Goal: Transaction & Acquisition: Purchase product/service

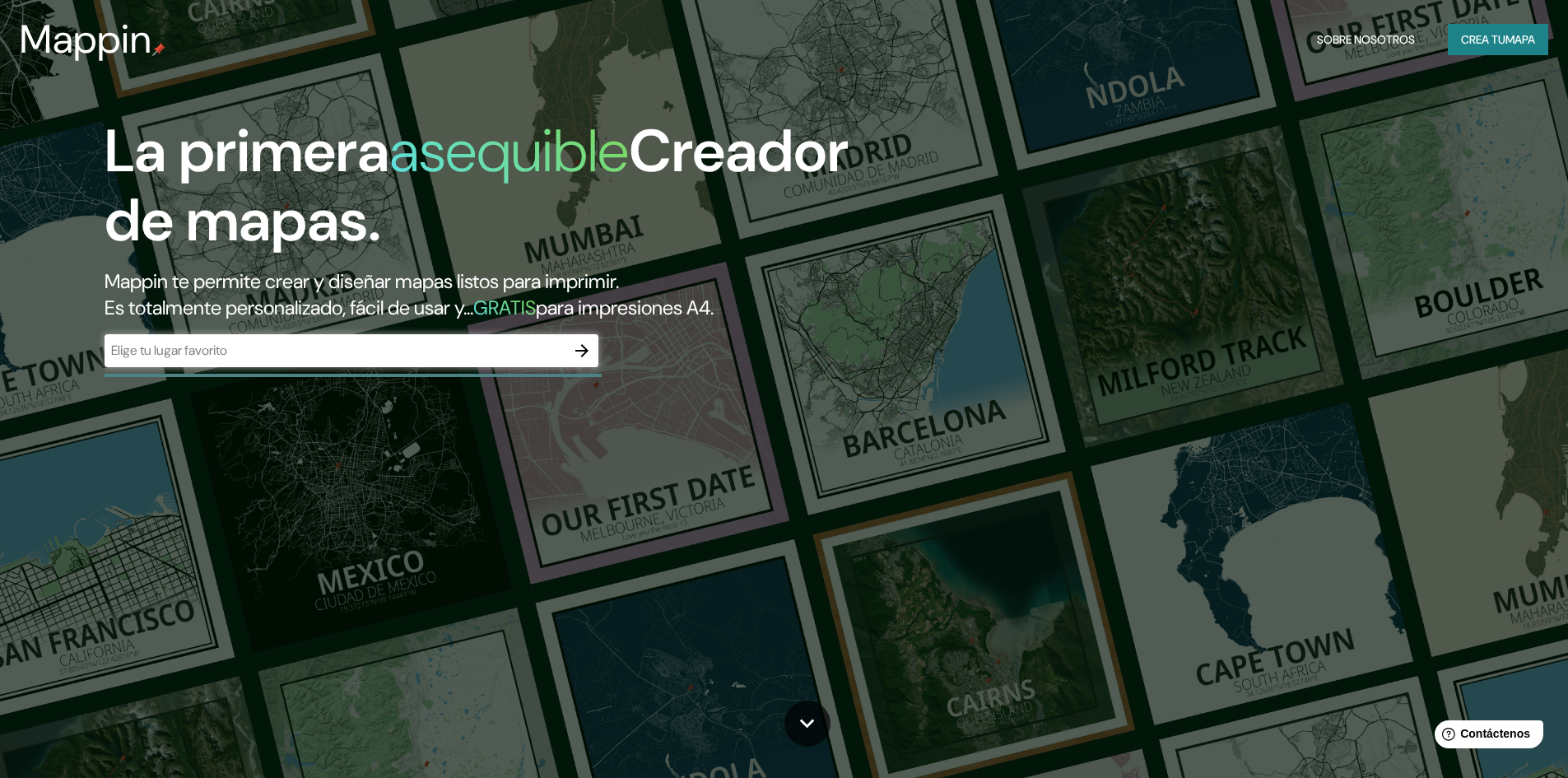
click at [1412, 196] on div "La primera asequible Creador de mapas. Mappin te permite crear y diseñar mapas …" at bounding box center [784, 389] width 1568 height 778
click at [376, 368] on div "​" at bounding box center [352, 351] width 494 height 37
click at [379, 363] on div "​" at bounding box center [352, 350] width 494 height 33
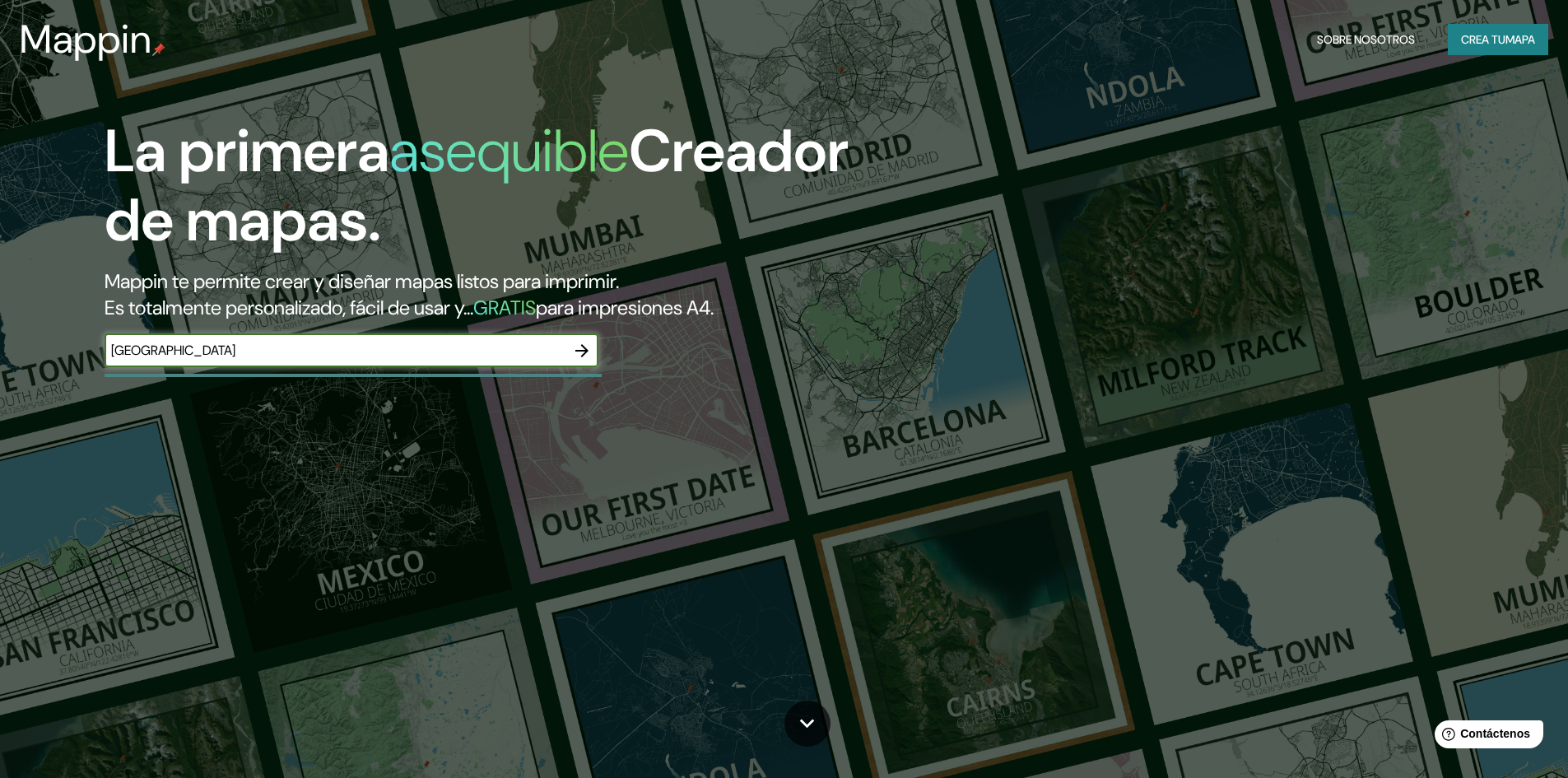
type input "[GEOGRAPHIC_DATA]"
click at [588, 350] on icon "button" at bounding box center [582, 350] width 13 height 13
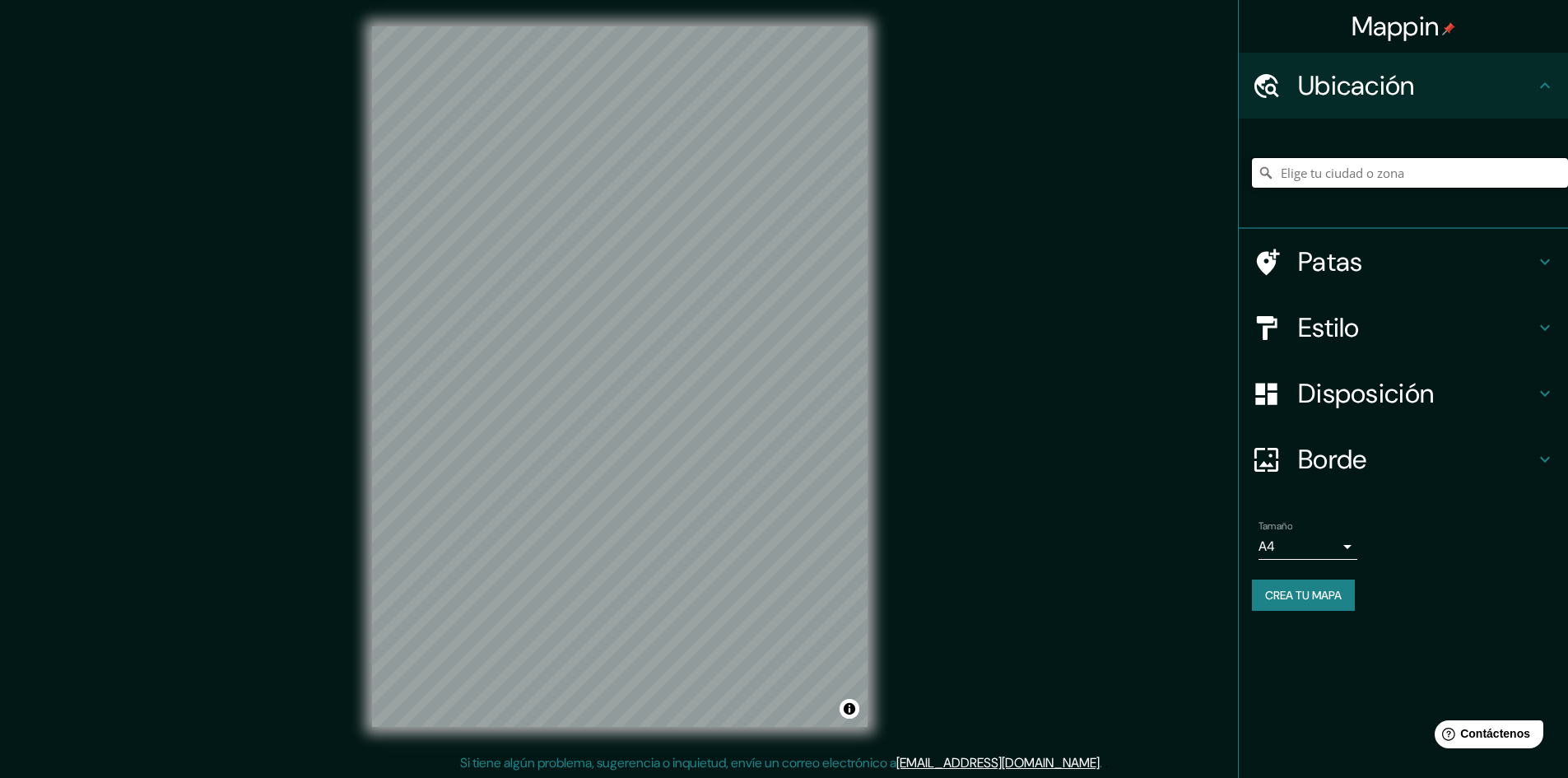
click at [1338, 171] on input "Elige tu ciudad o zona" at bounding box center [1410, 173] width 316 height 30
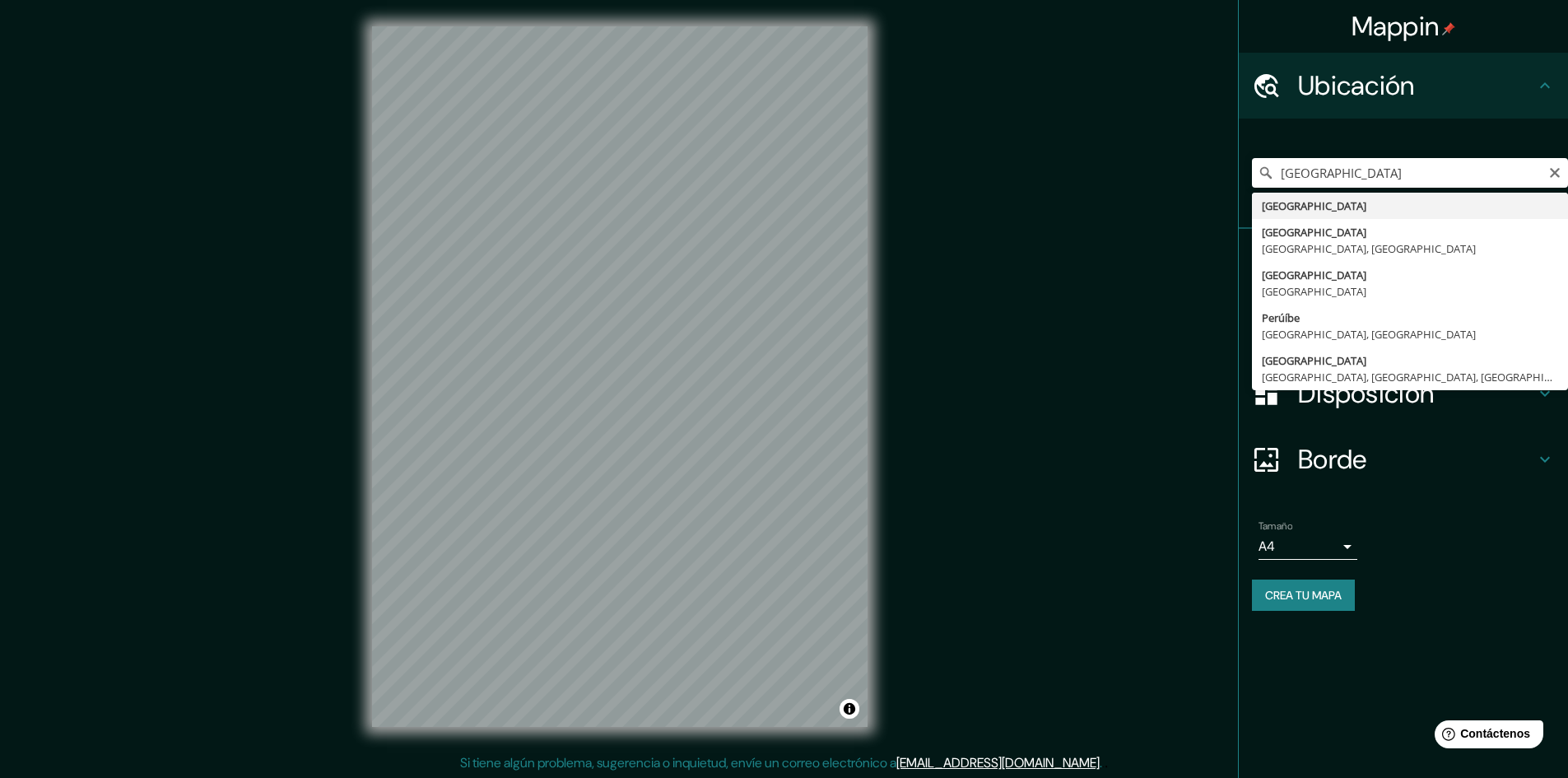
type input "[GEOGRAPHIC_DATA]"
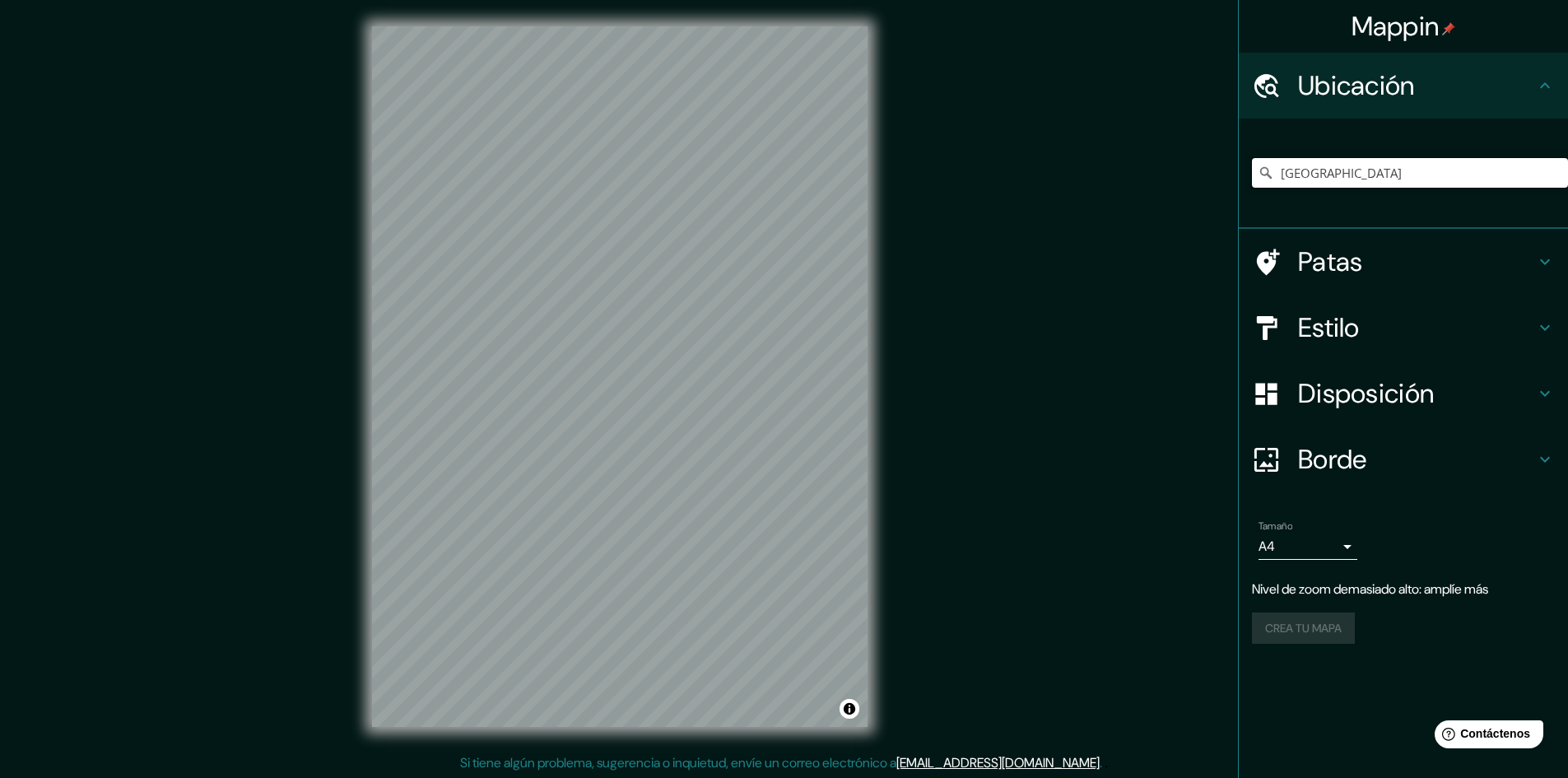
scroll to position [2, 0]
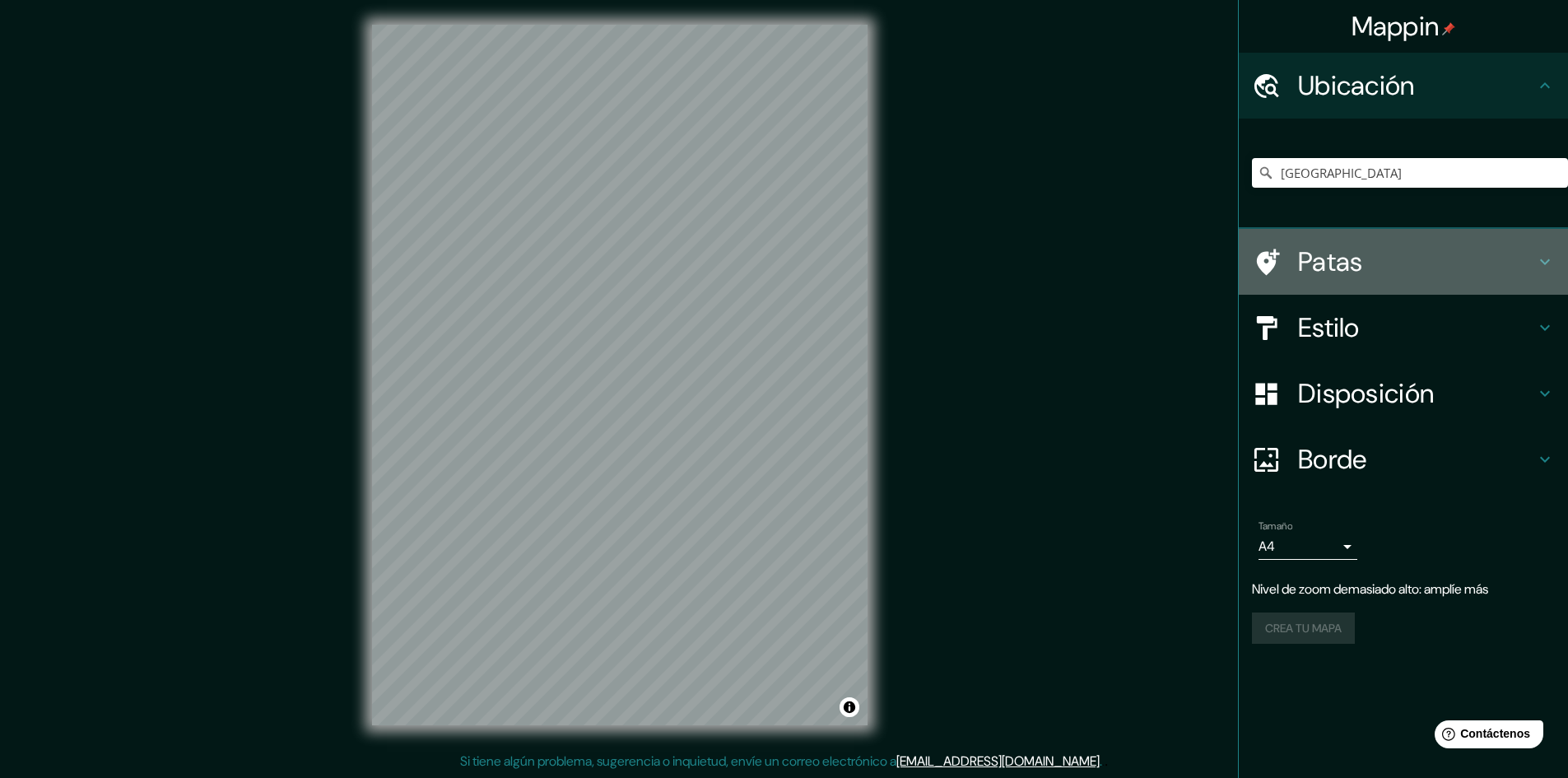
click at [1403, 280] on div "Patas" at bounding box center [1403, 262] width 329 height 66
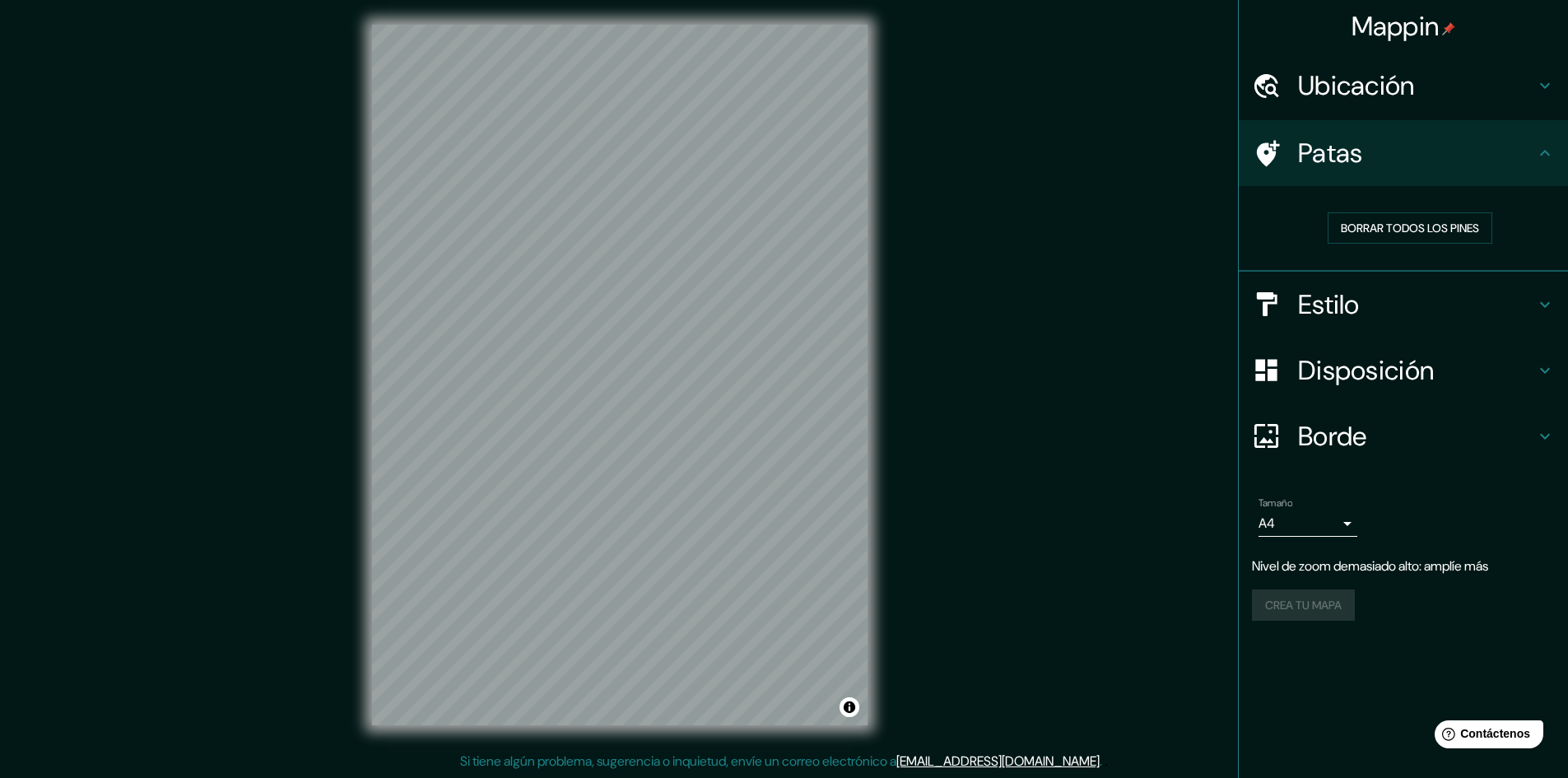
click at [1496, 169] on h4 "Patas" at bounding box center [1417, 152] width 237 height 33
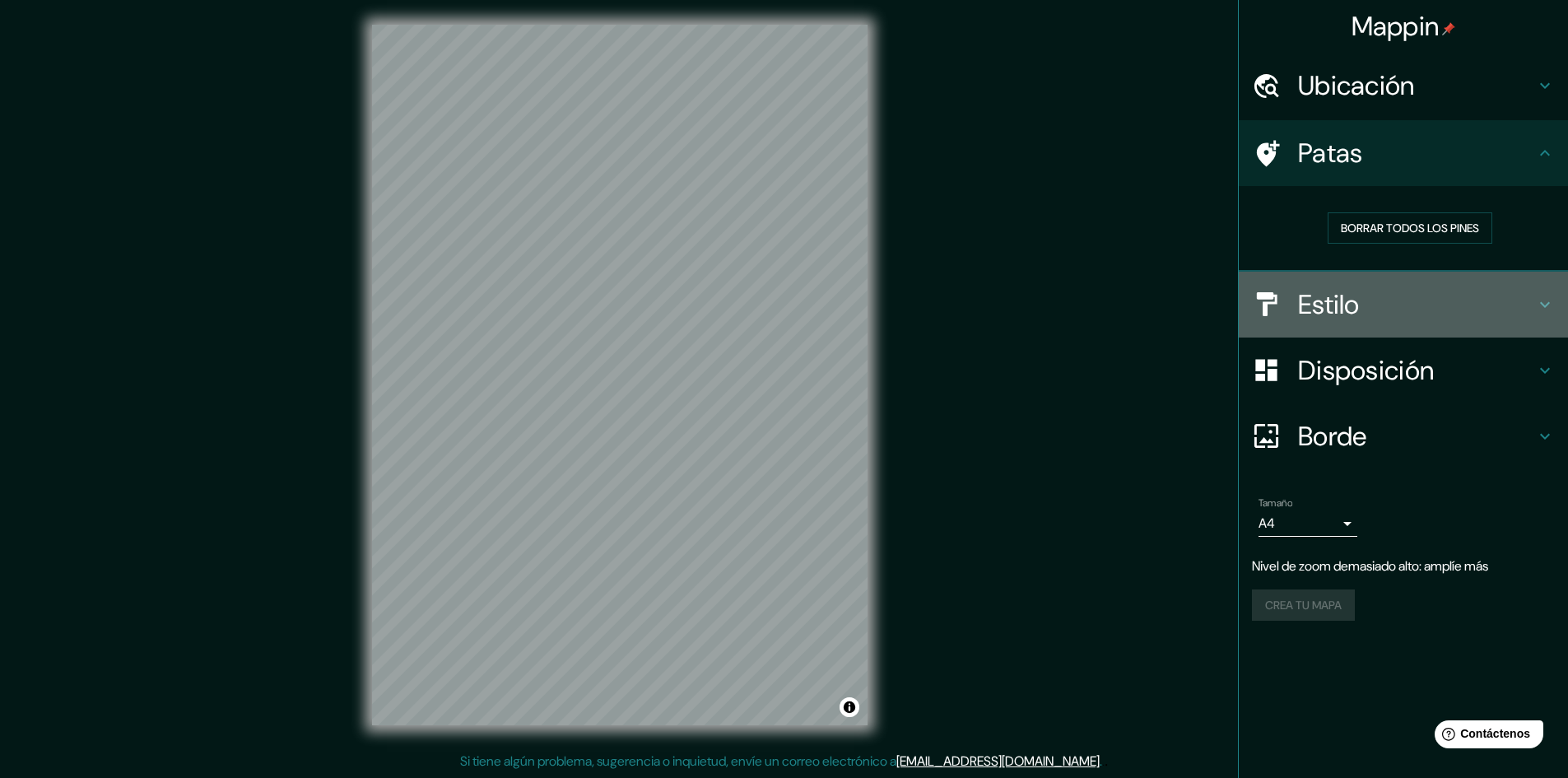
click at [1402, 297] on h4 "Estilo" at bounding box center [1417, 304] width 237 height 33
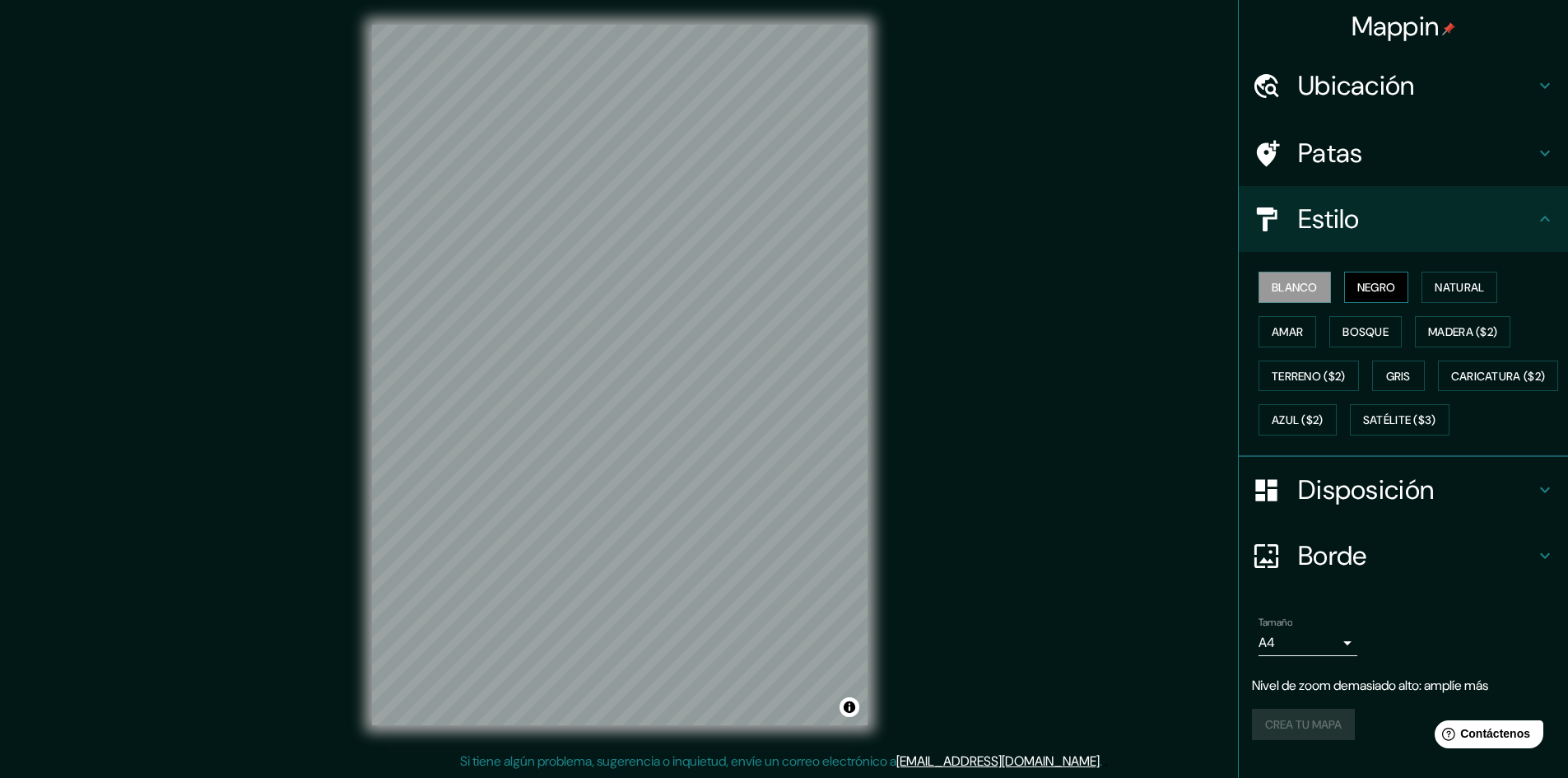
click at [1367, 285] on font "Negro" at bounding box center [1376, 286] width 39 height 15
click at [1426, 282] on button "Natural" at bounding box center [1459, 287] width 76 height 32
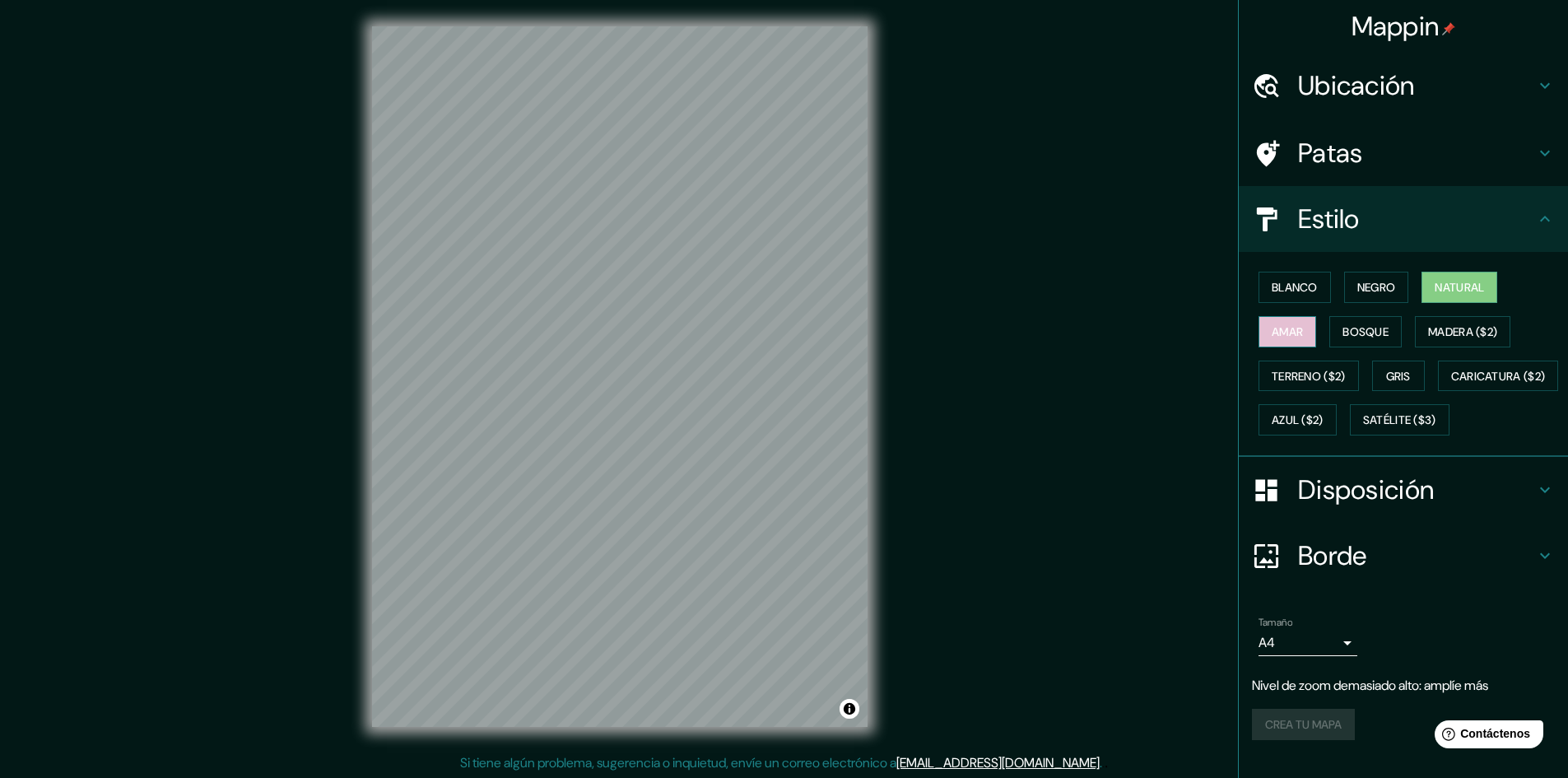
click at [1297, 327] on button "Amar" at bounding box center [1288, 332] width 57 height 32
click at [1343, 334] on font "Bosque" at bounding box center [1366, 331] width 46 height 15
click at [1469, 346] on button "Madera ($2)" at bounding box center [1462, 332] width 96 height 32
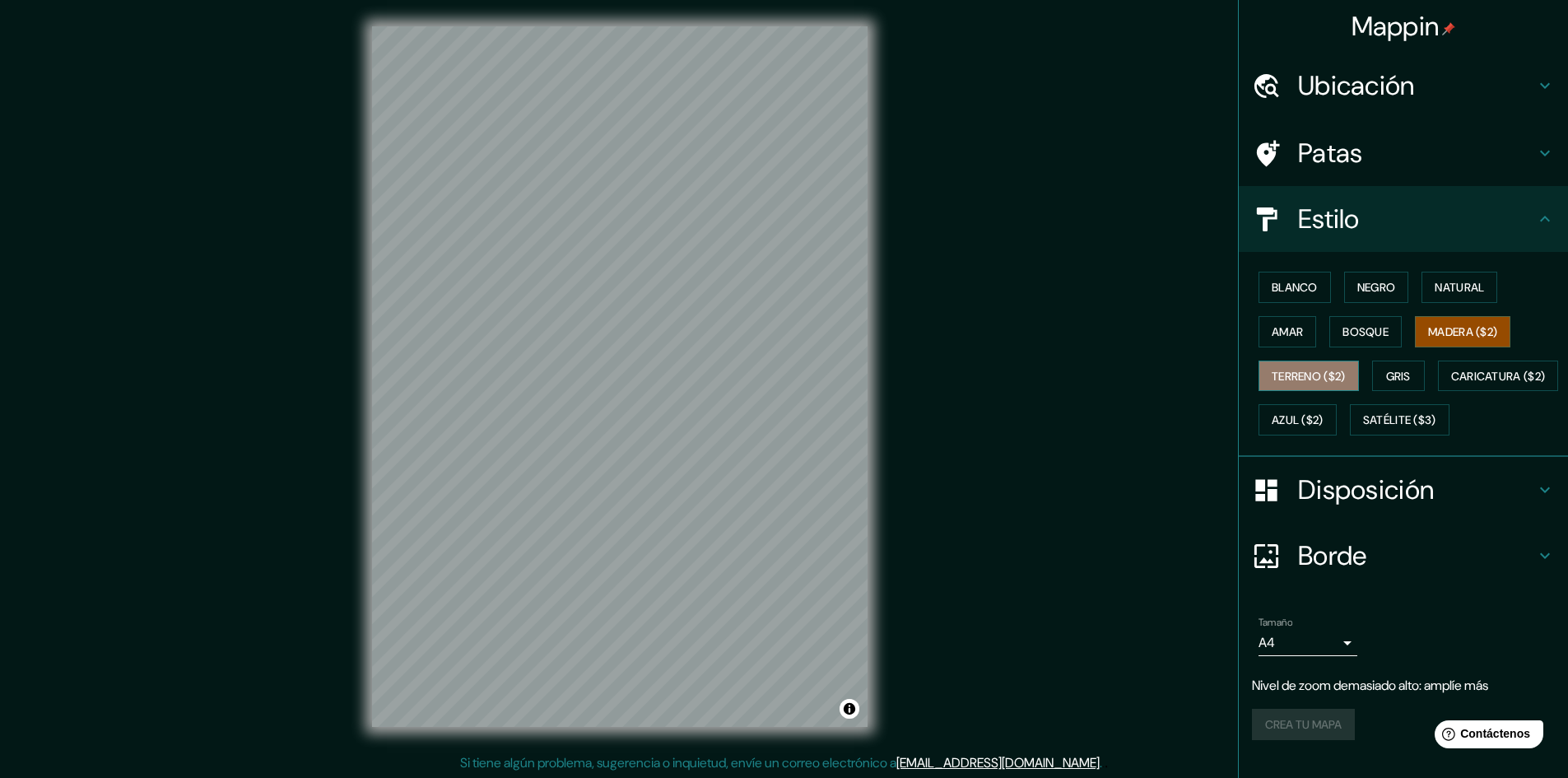
click at [1283, 368] on font "Terreno ($2)" at bounding box center [1308, 375] width 74 height 15
click at [1417, 368] on div "Blanco Negro Natural Amar Bosque Madera ($2) Terreno ($2) Gris Caricatura ($2) …" at bounding box center [1410, 352] width 316 height 177
click at [1394, 373] on font "Gris" at bounding box center [1398, 375] width 25 height 15
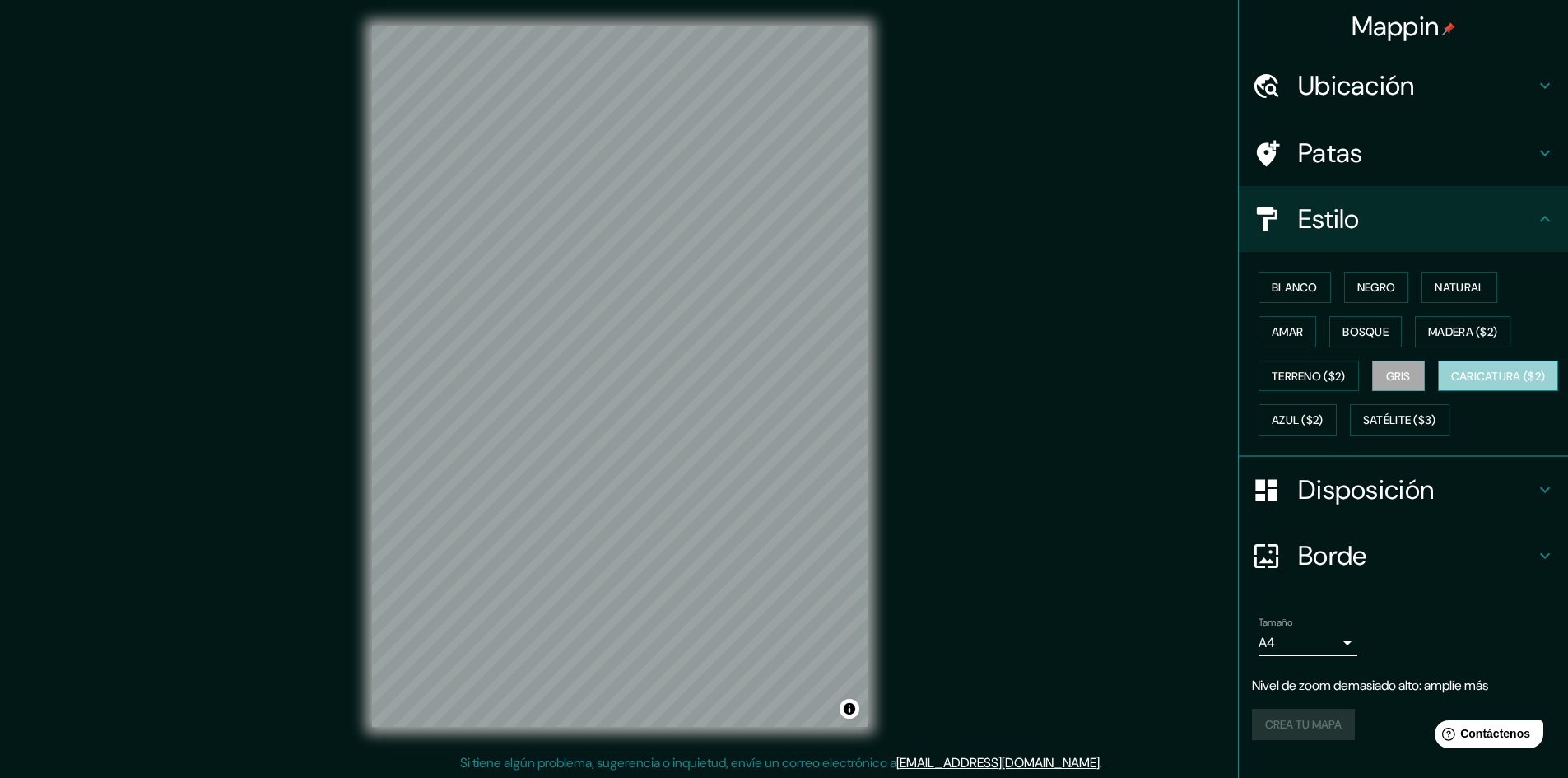
click at [1451, 383] on font "Caricatura ($2)" at bounding box center [1499, 375] width 95 height 15
click at [1323, 414] on font "Azul ($2)" at bounding box center [1297, 420] width 52 height 15
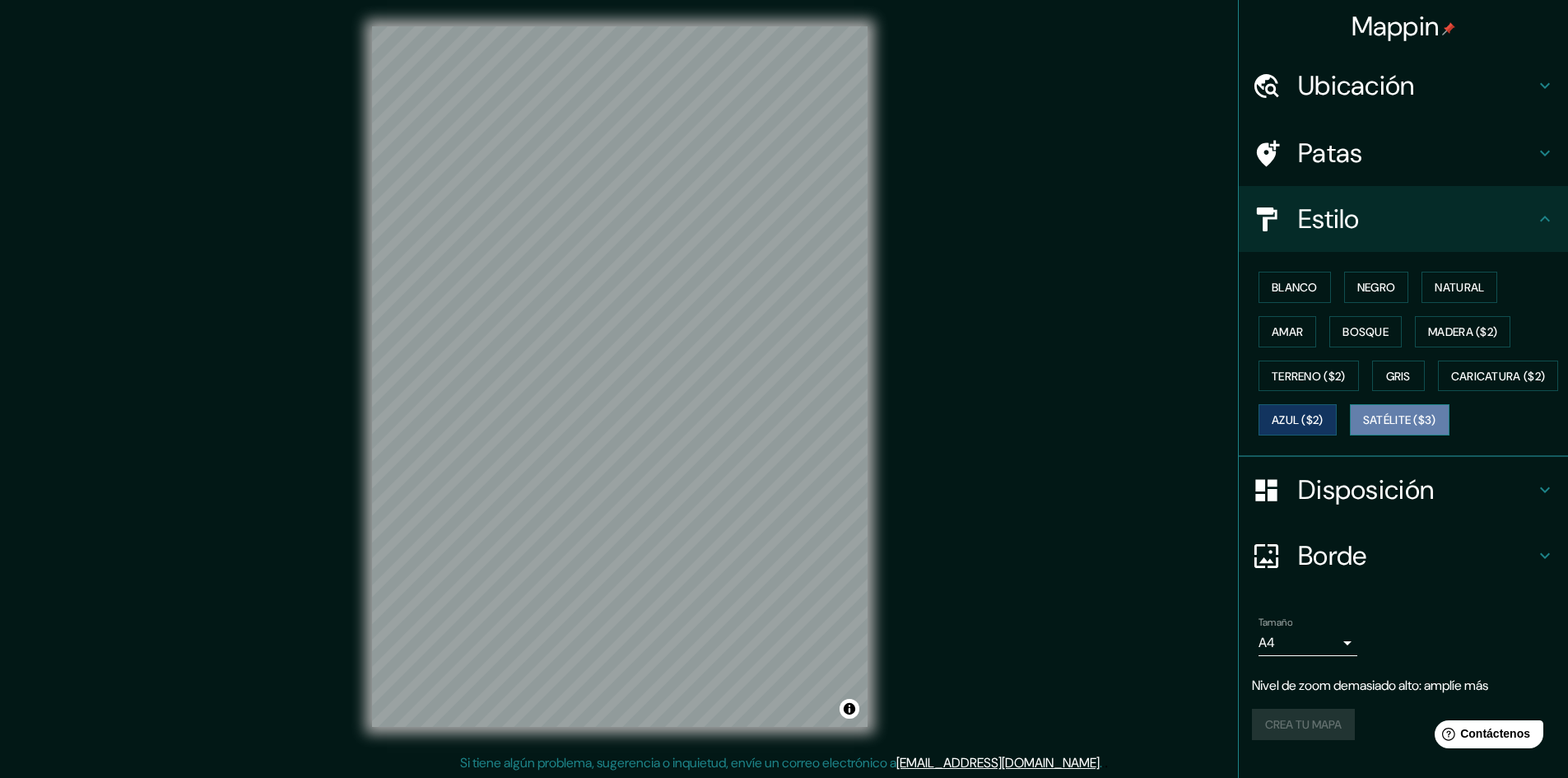
click at [1363, 428] on font "Satélite ($3)" at bounding box center [1399, 420] width 73 height 15
click at [1272, 283] on font "Blanco" at bounding box center [1294, 286] width 46 height 15
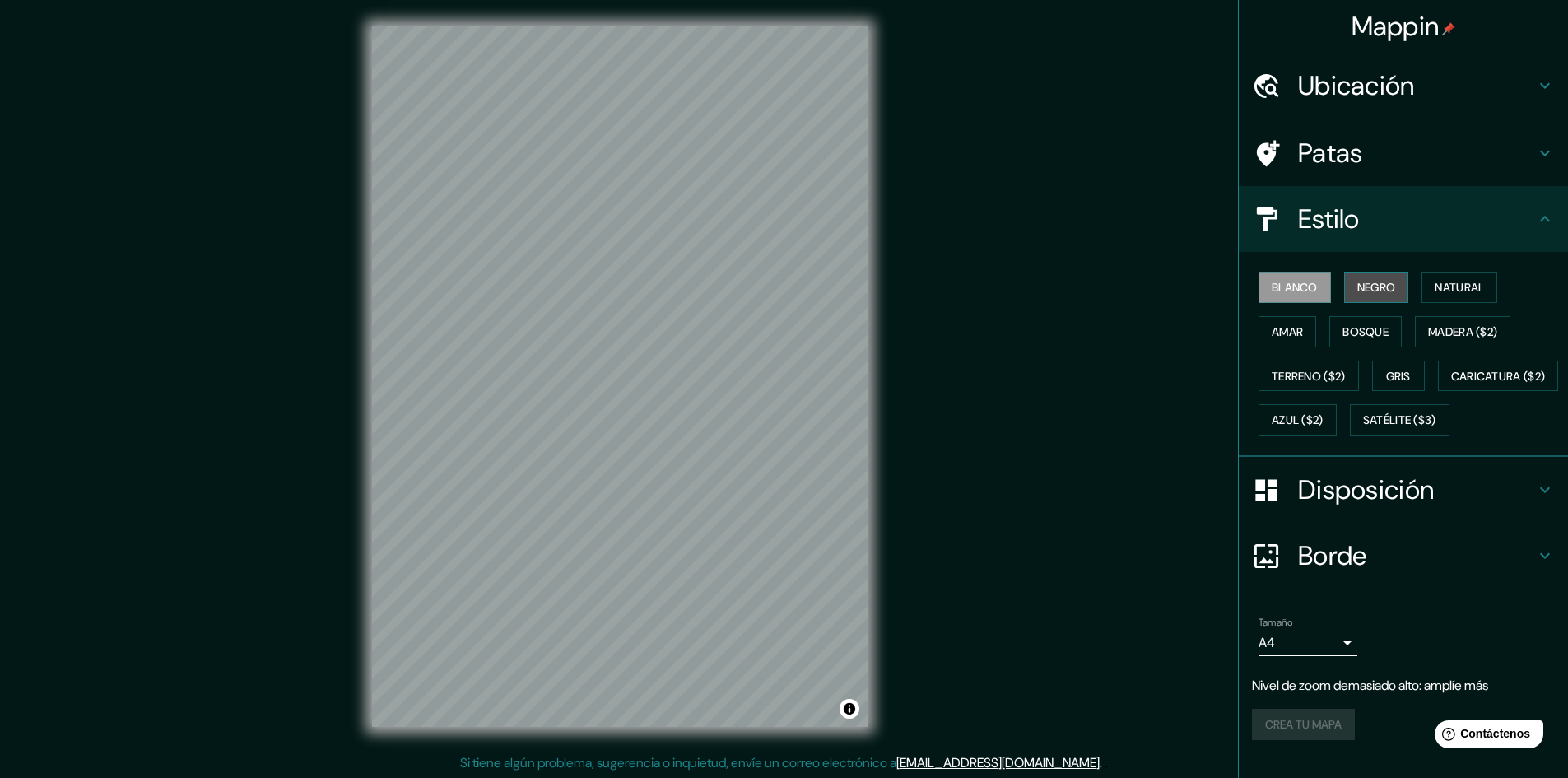
click at [1358, 283] on font "Negro" at bounding box center [1376, 286] width 39 height 15
click at [1358, 83] on font "Ubicación" at bounding box center [1357, 85] width 117 height 35
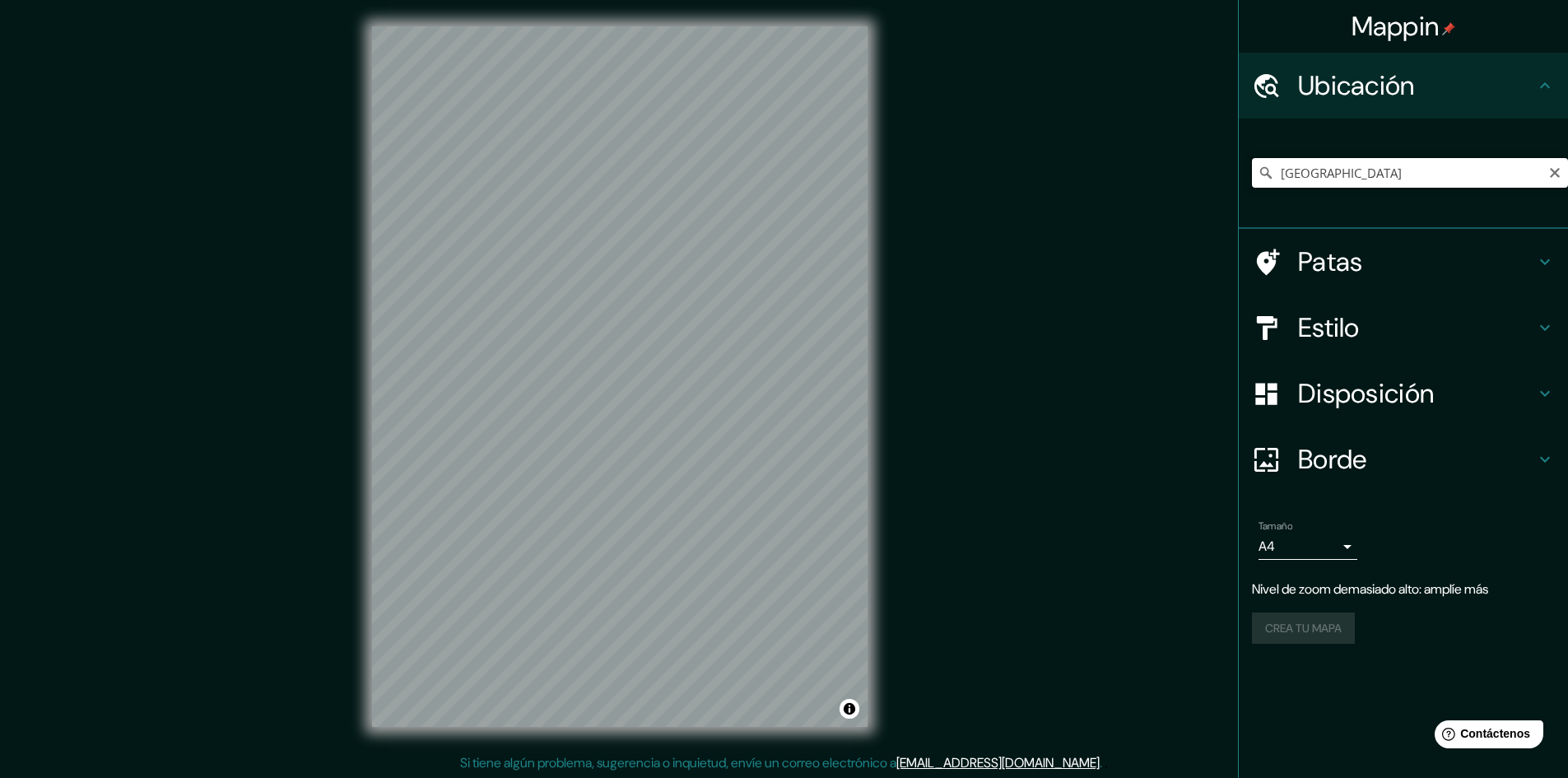
click at [1344, 177] on input "[GEOGRAPHIC_DATA]" at bounding box center [1410, 173] width 316 height 30
click at [1082, 220] on div "Mappin Ubicación [GEOGRAPHIC_DATA] Patas Estilo Disposición Borde Elige un bord…" at bounding box center [784, 389] width 1568 height 779
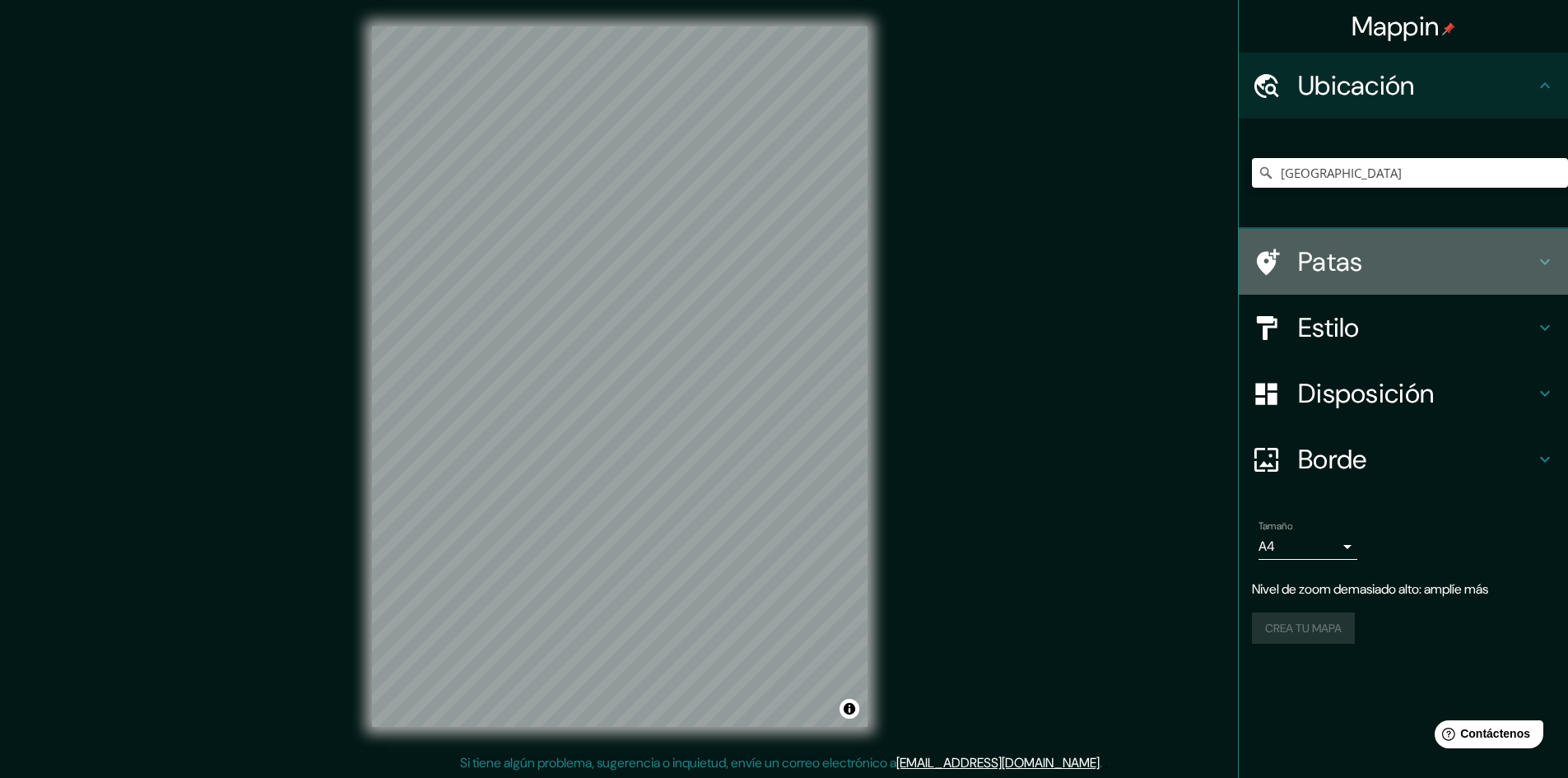
click at [1396, 274] on h4 "Patas" at bounding box center [1417, 261] width 237 height 33
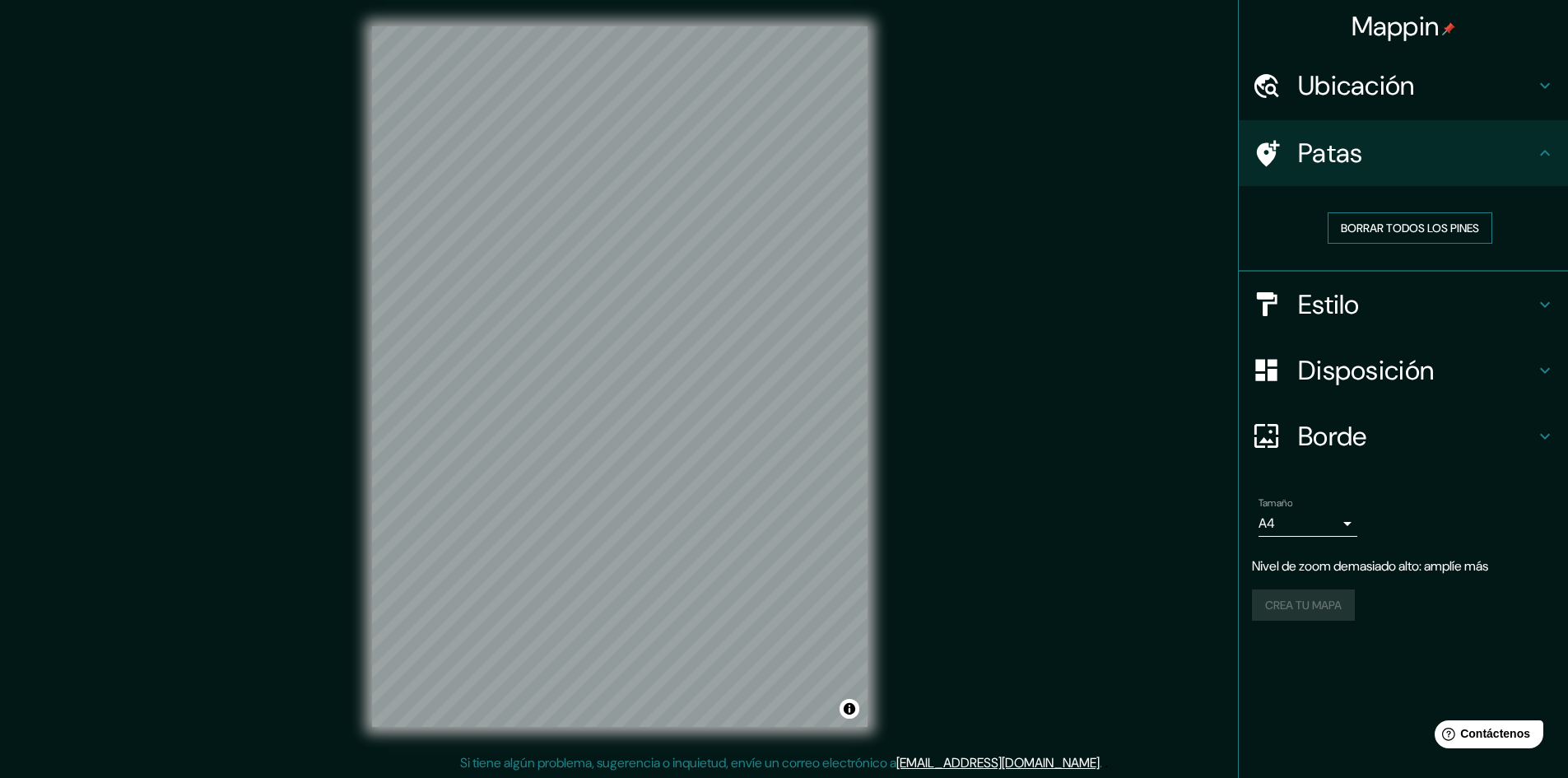
click at [1424, 226] on font "Borrar todos los pines" at bounding box center [1410, 227] width 138 height 15
click at [1377, 309] on h4 "Estilo" at bounding box center [1417, 304] width 237 height 33
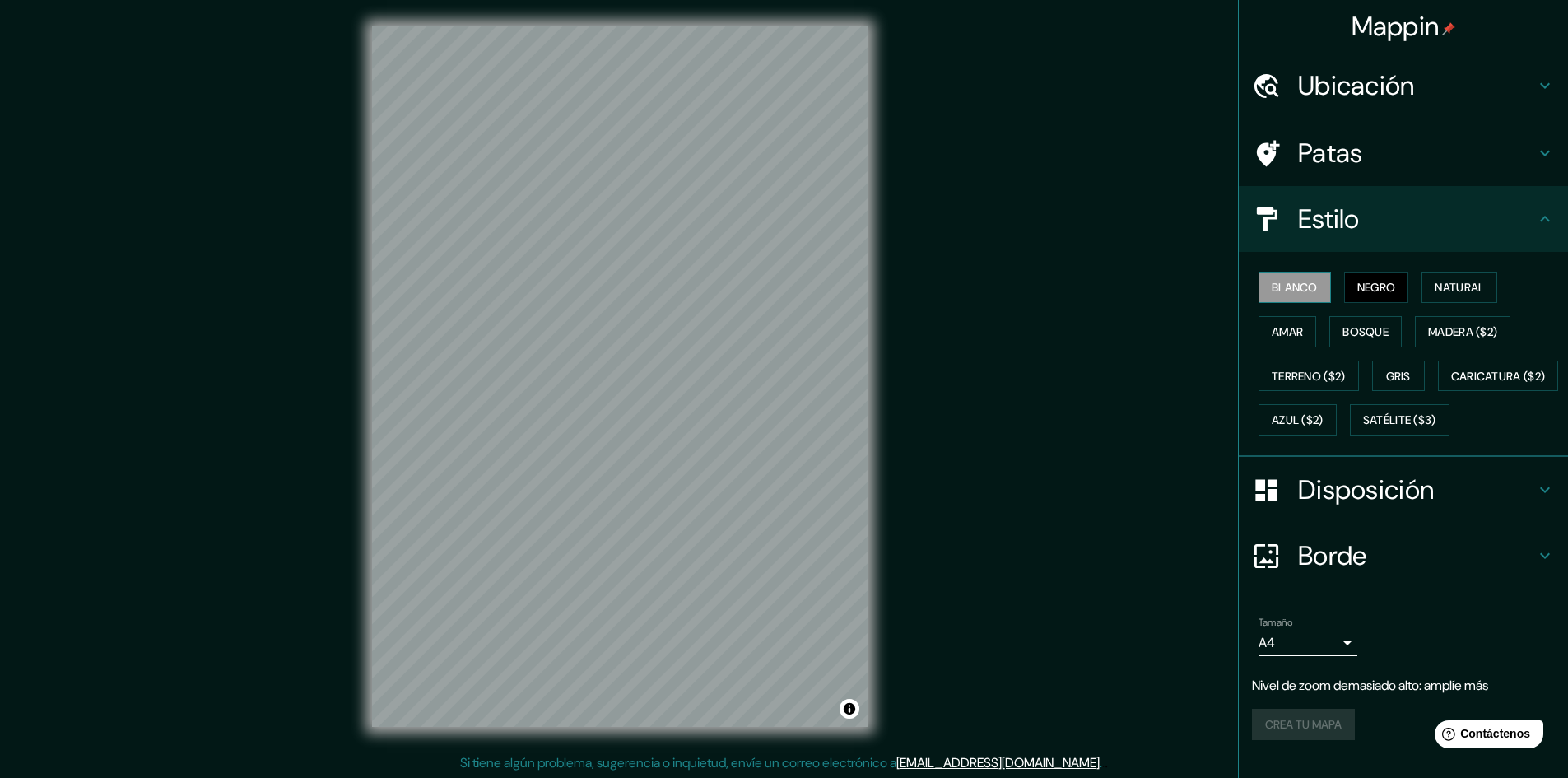
click at [1292, 284] on font "Blanco" at bounding box center [1294, 286] width 46 height 15
click at [1450, 283] on font "Natural" at bounding box center [1459, 286] width 49 height 15
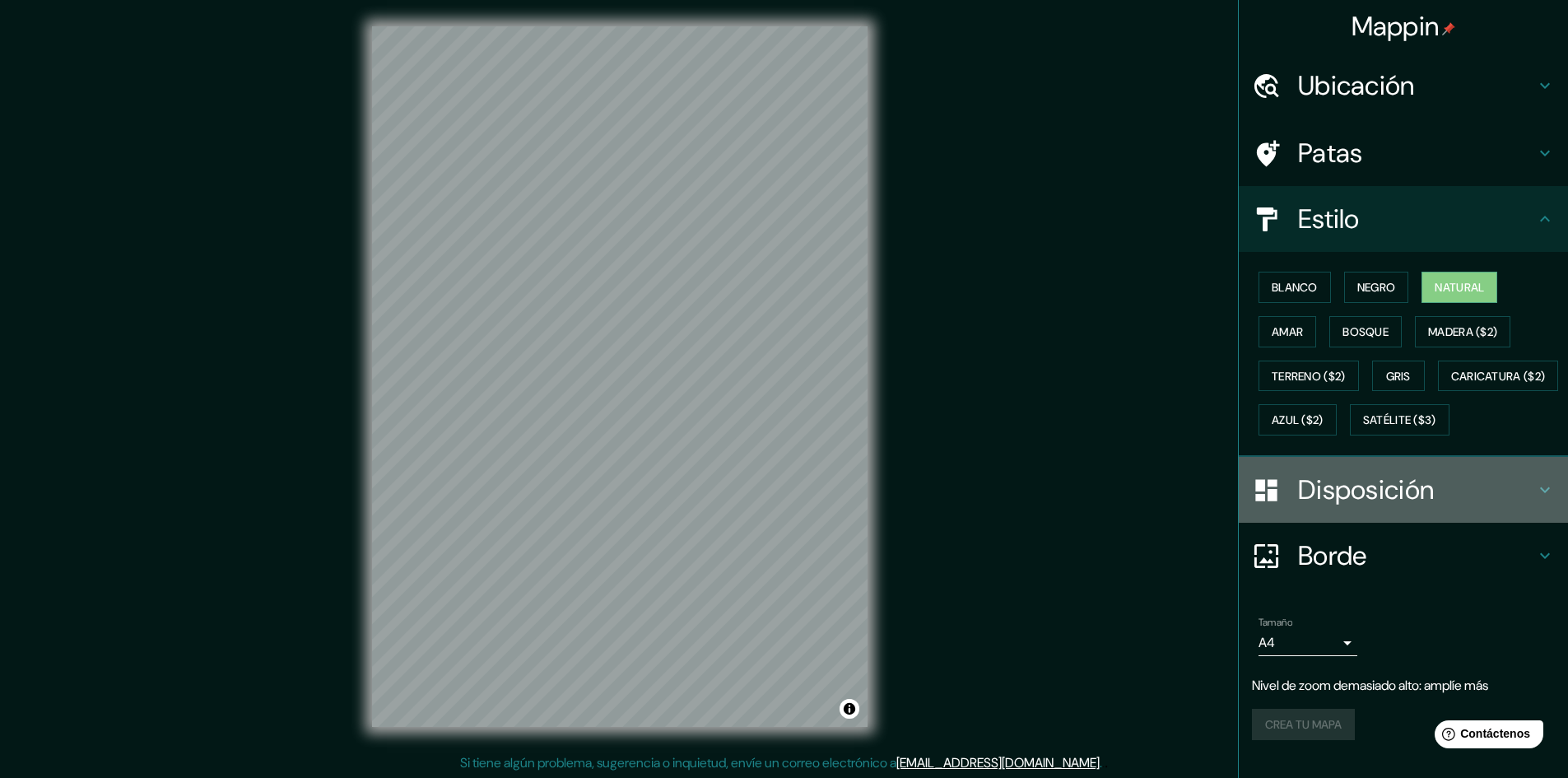
click at [1370, 507] on font "Disposición" at bounding box center [1367, 489] width 136 height 35
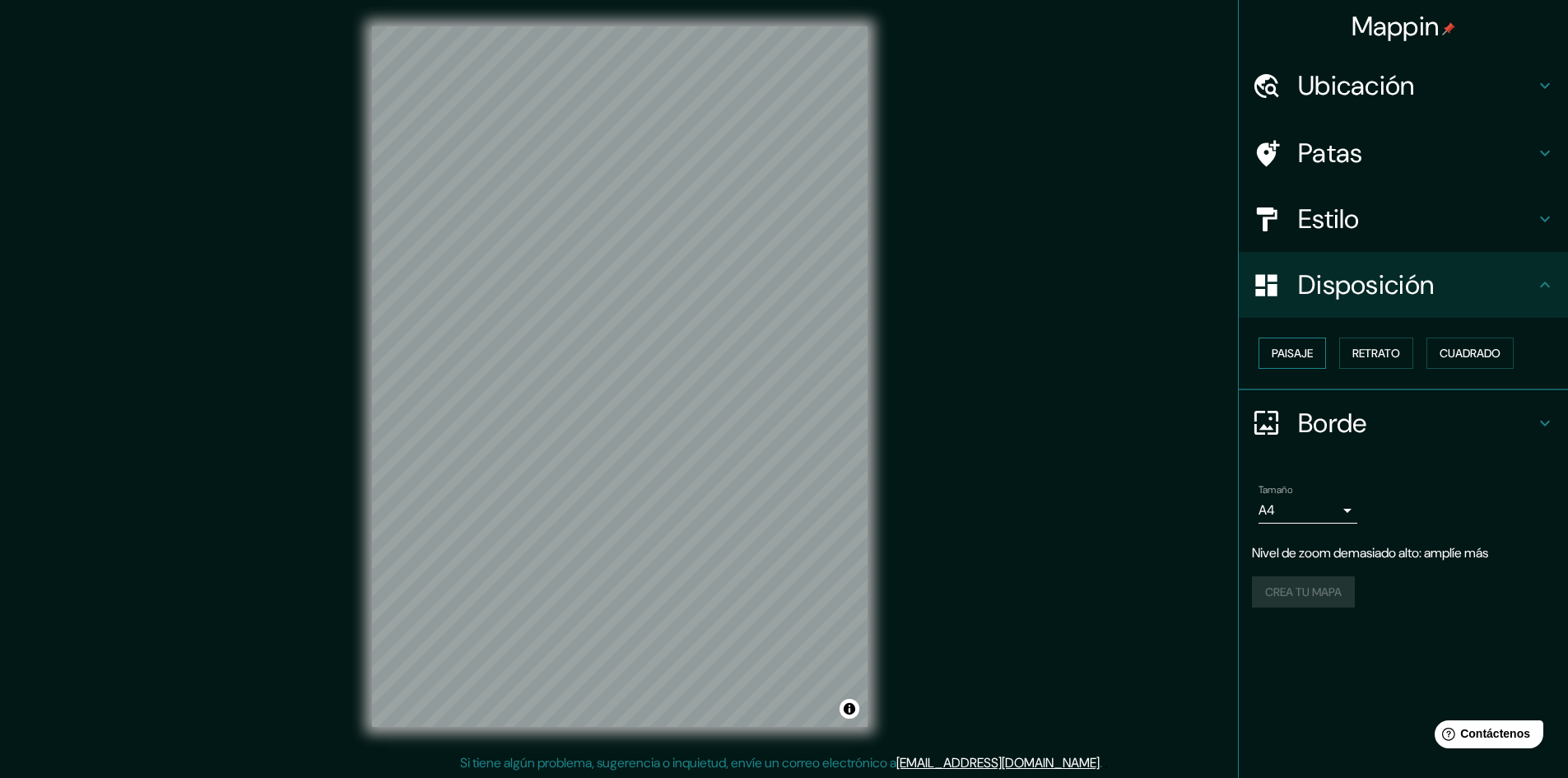
click at [1316, 345] on button "Paisaje" at bounding box center [1293, 353] width 67 height 32
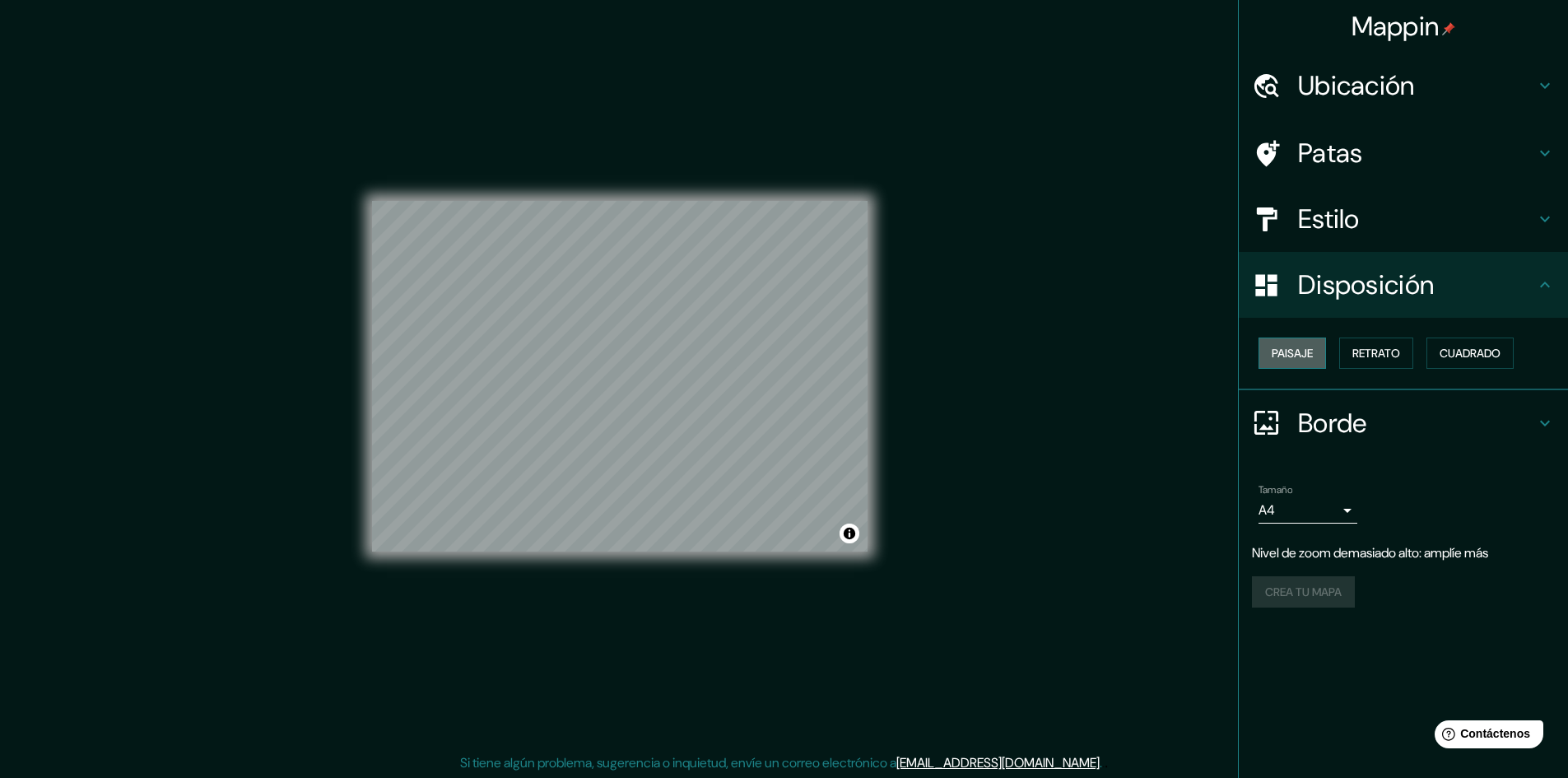
click at [1316, 345] on button "Paisaje" at bounding box center [1293, 353] width 67 height 32
click at [1357, 349] on font "Retrato" at bounding box center [1376, 352] width 47 height 15
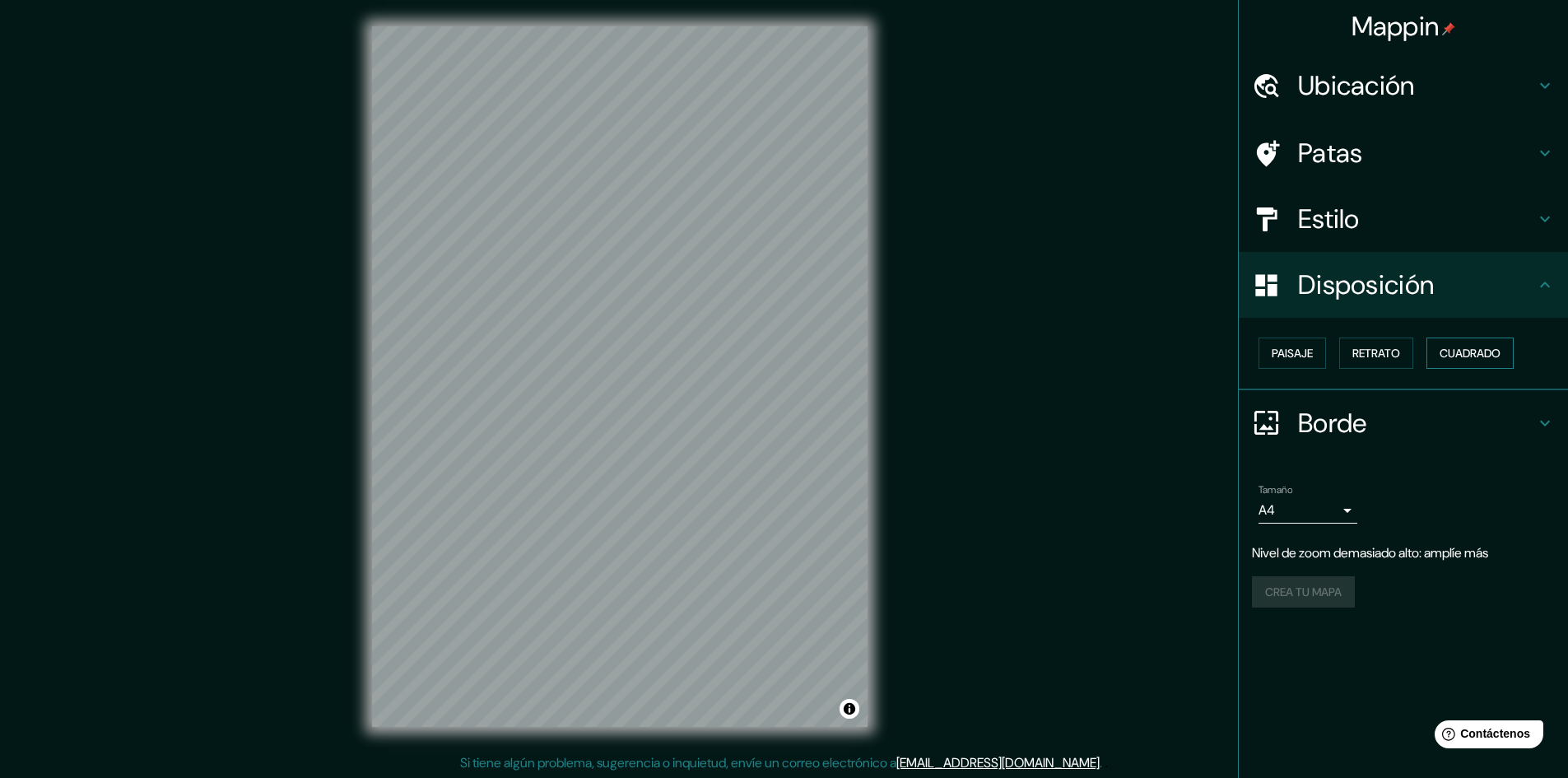
click at [1469, 352] on font "Cuadrado" at bounding box center [1470, 352] width 61 height 15
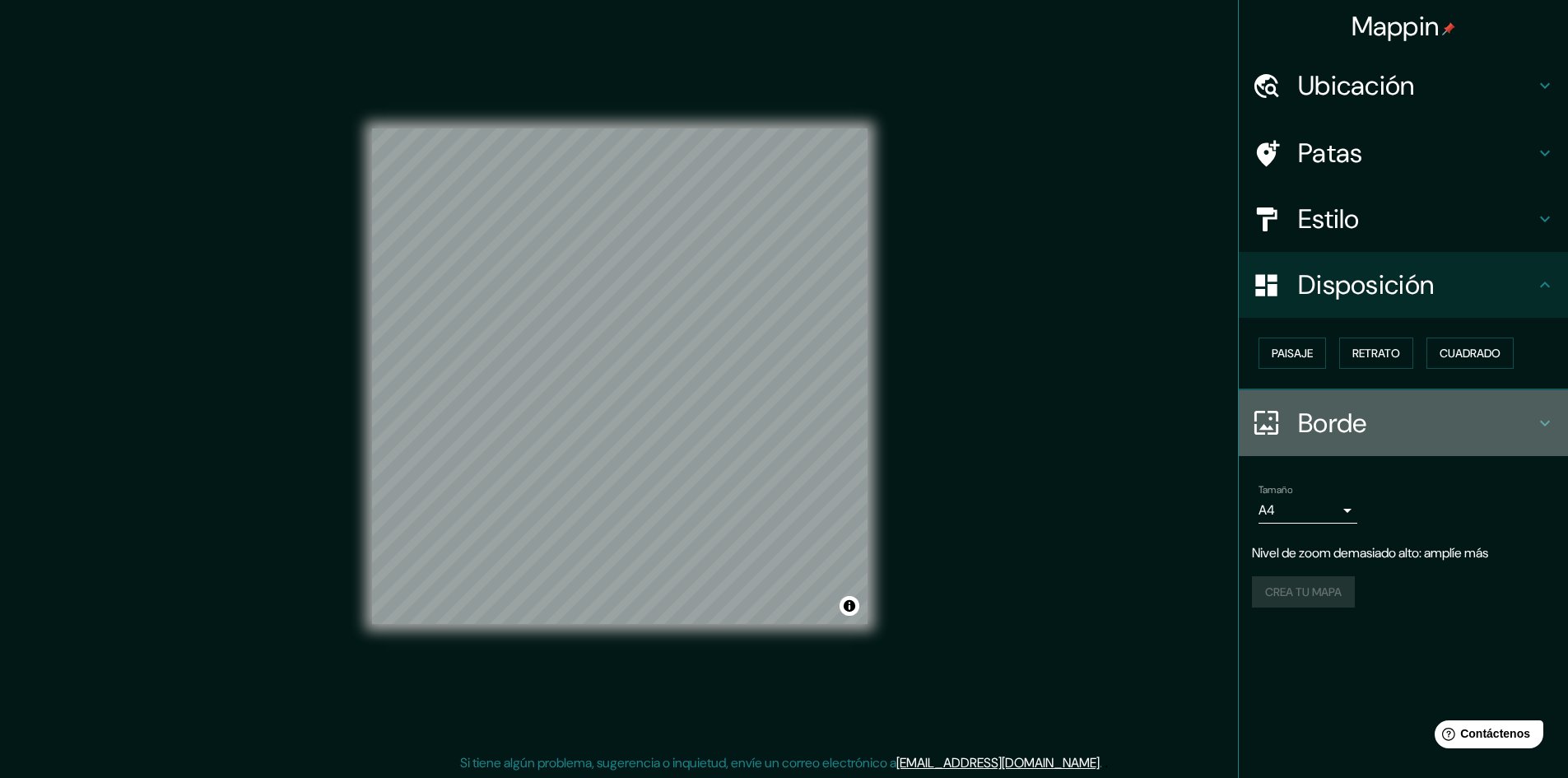
click at [1382, 418] on h4 "Borde" at bounding box center [1417, 423] width 237 height 33
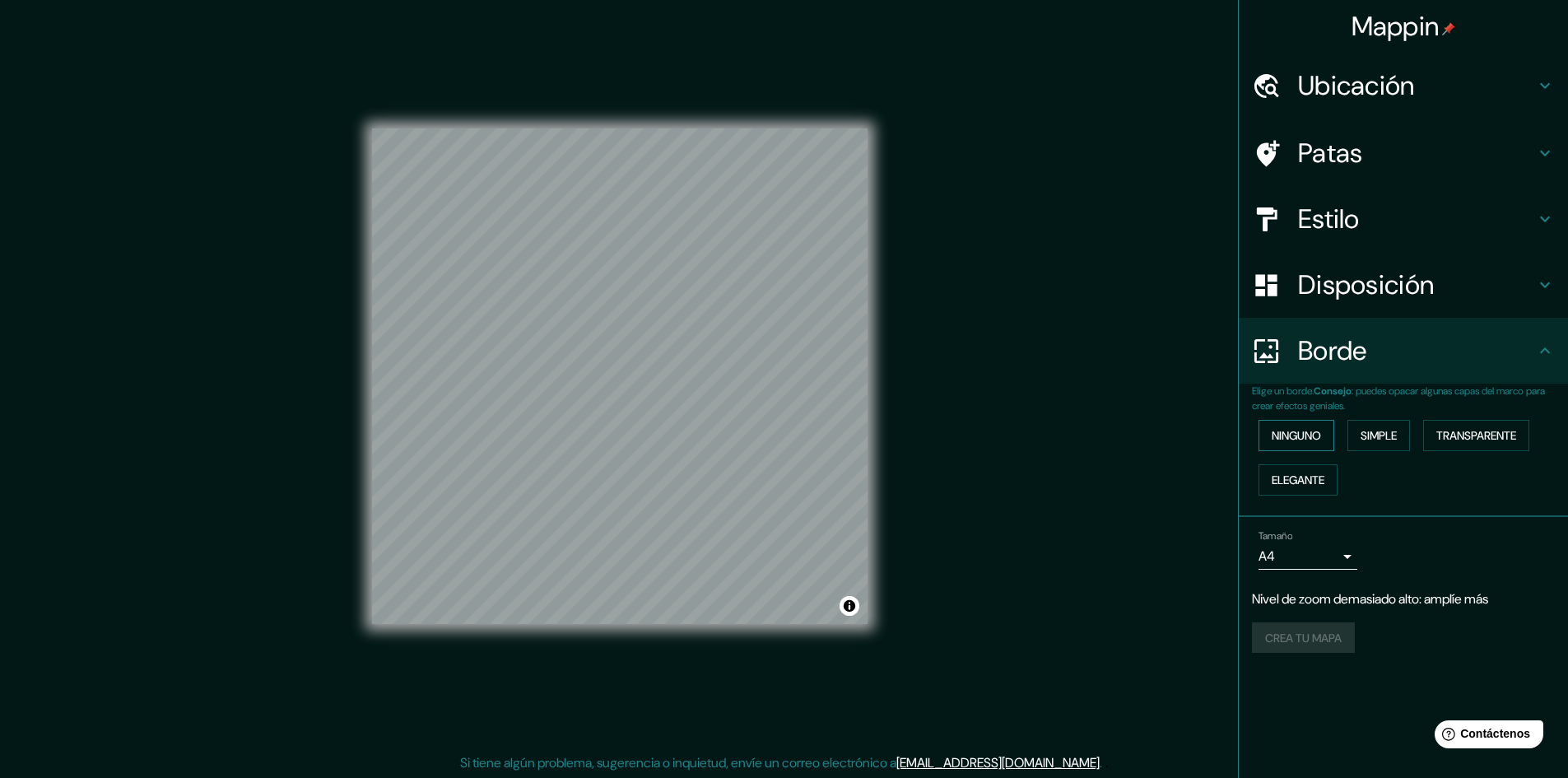
click at [1308, 431] on font "Ninguno" at bounding box center [1296, 434] width 49 height 15
click at [1360, 432] on button "Simple" at bounding box center [1378, 435] width 62 height 32
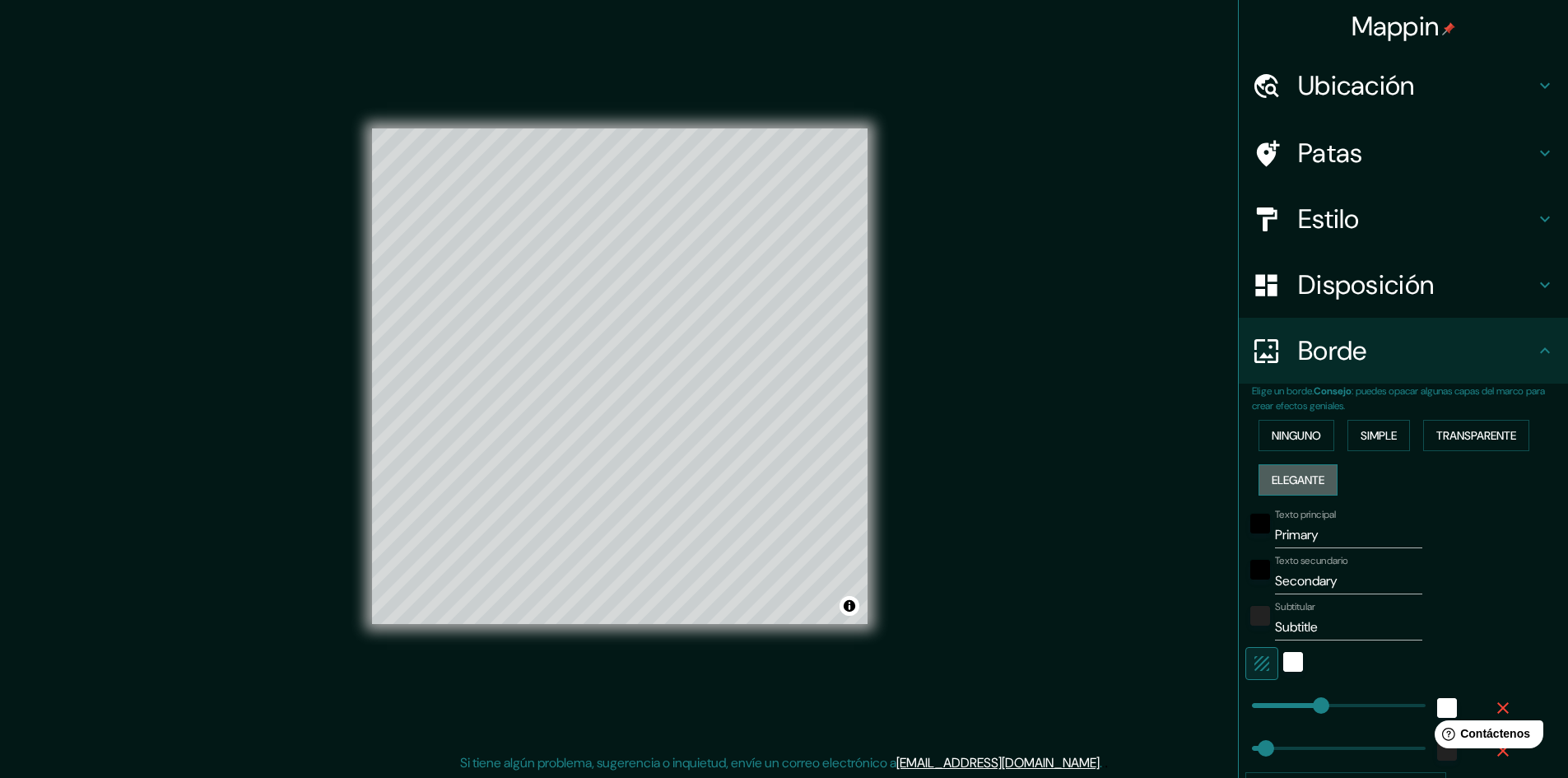
click at [1309, 473] on font "Elegante" at bounding box center [1297, 479] width 52 height 15
click at [1272, 439] on font "Ninguno" at bounding box center [1296, 434] width 49 height 15
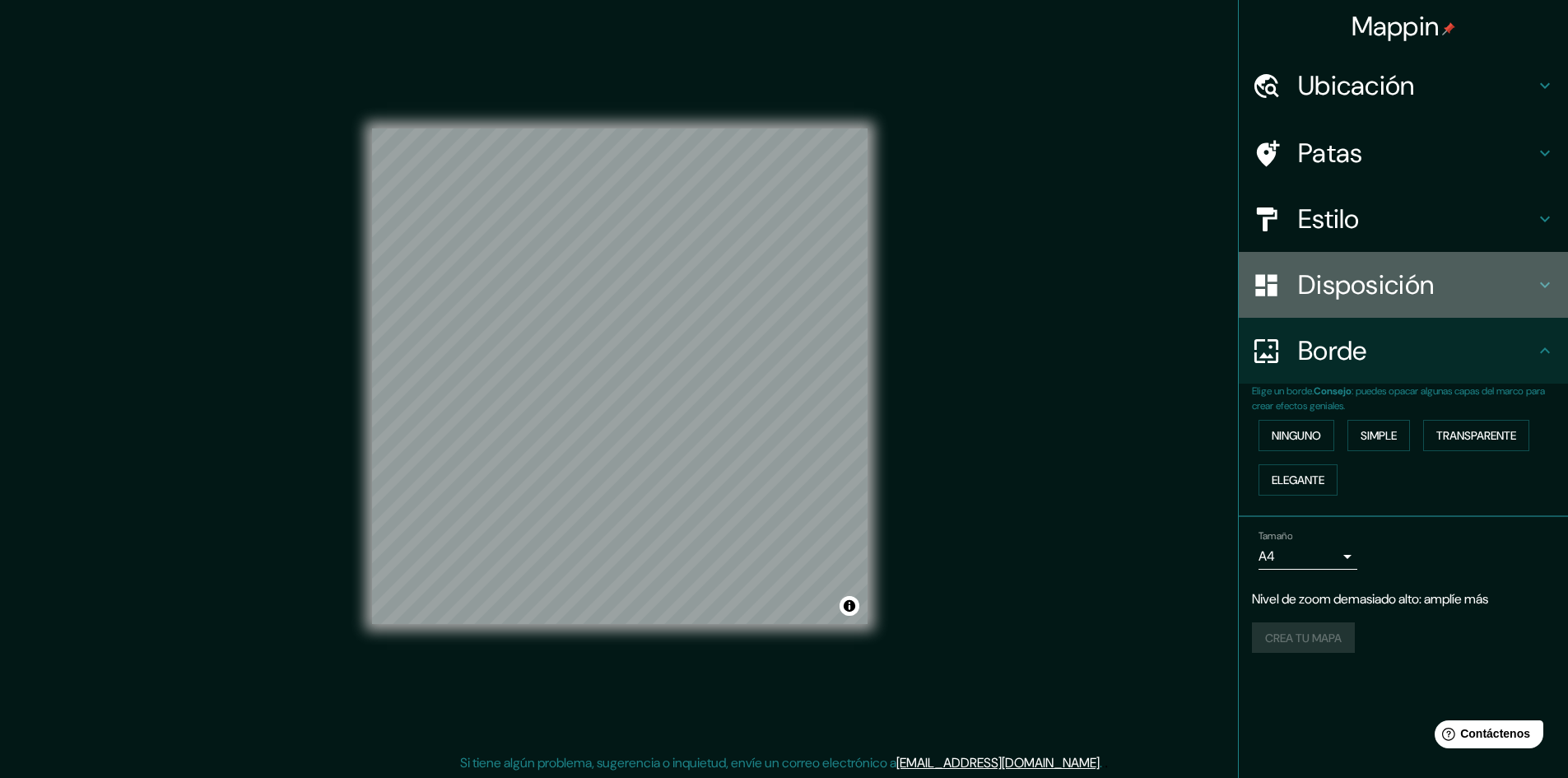
click at [1360, 280] on font "Disposición" at bounding box center [1367, 284] width 136 height 35
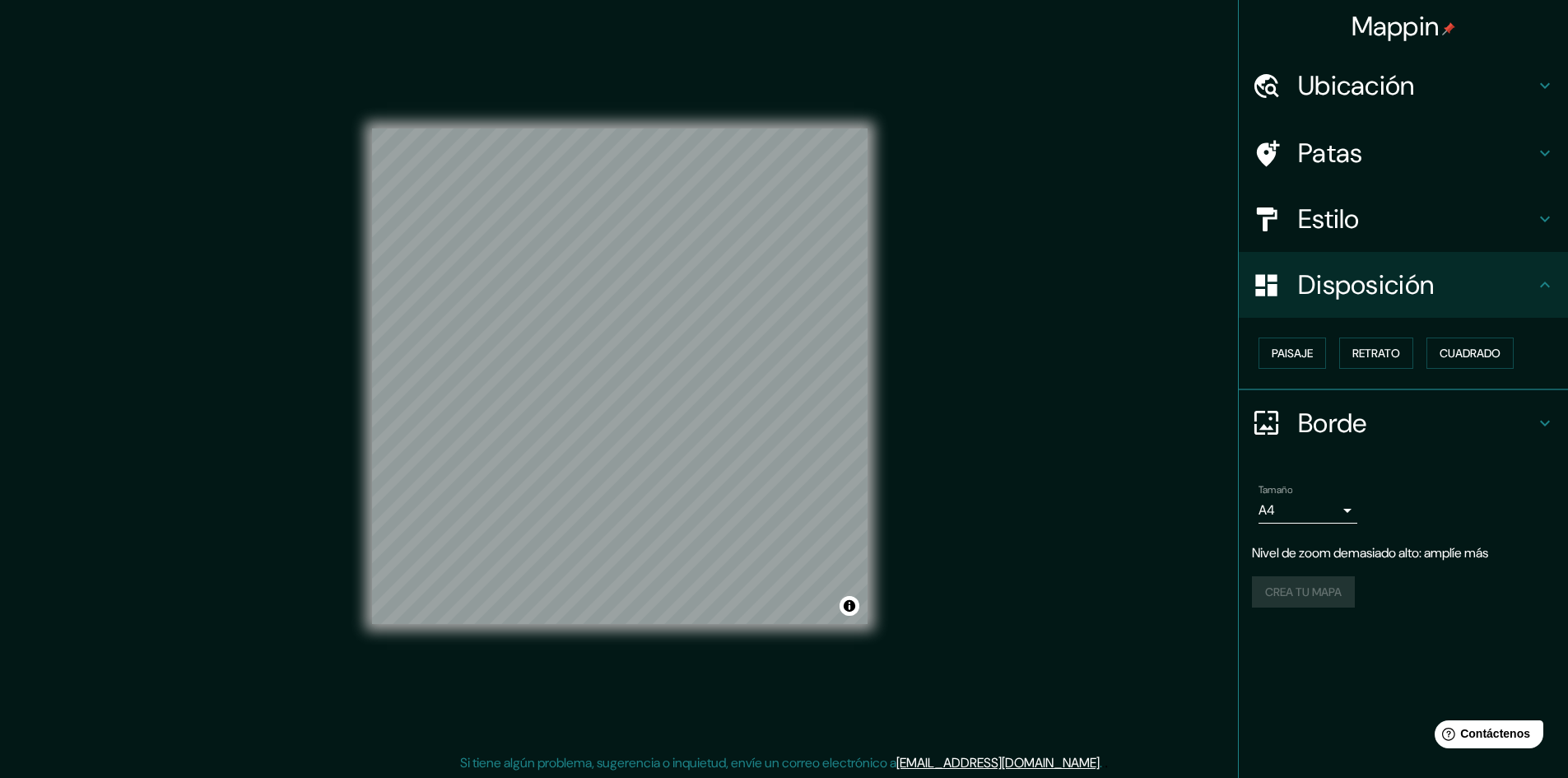
click at [1377, 240] on div "Estilo" at bounding box center [1403, 218] width 329 height 66
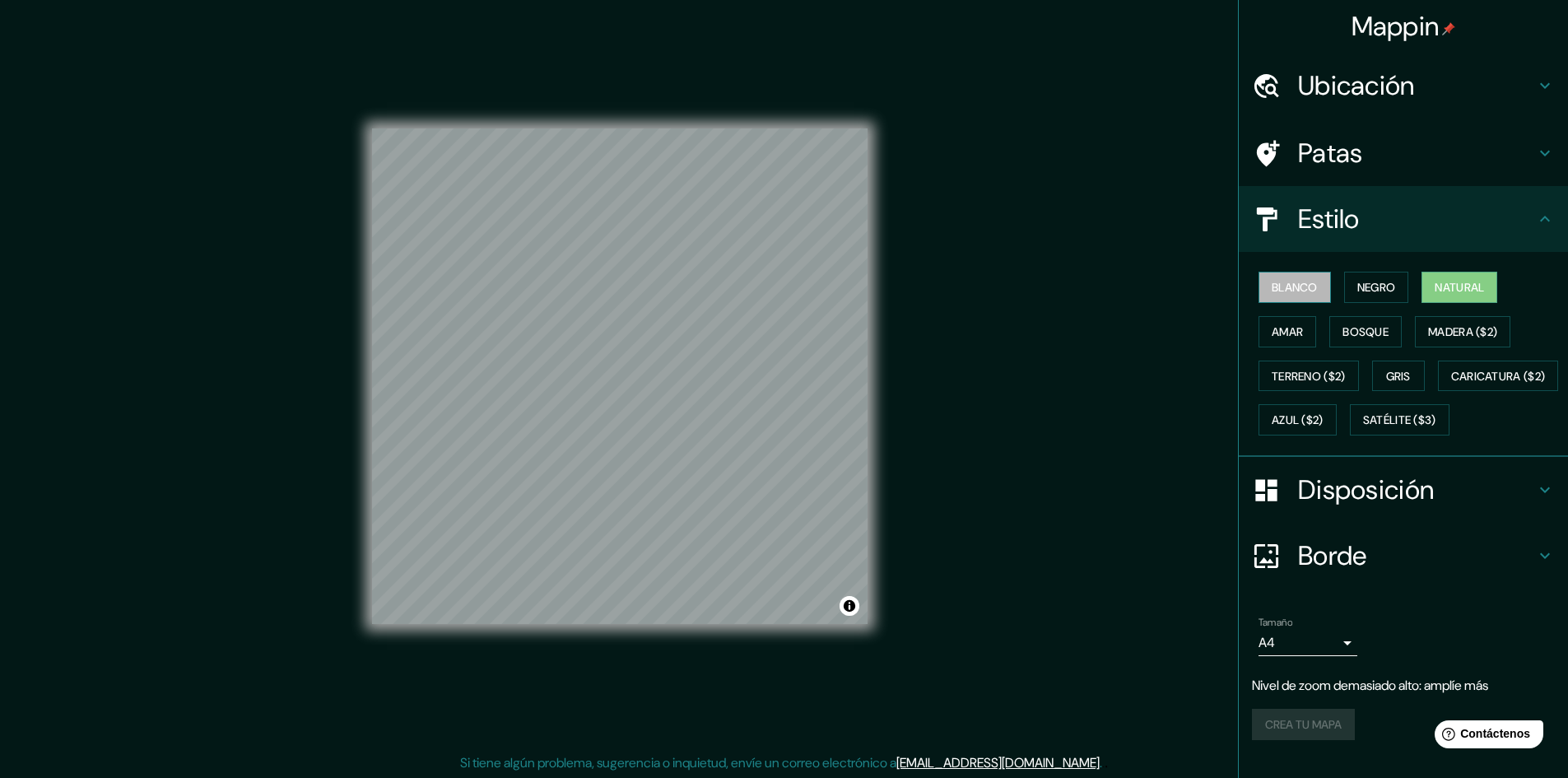
click at [1293, 286] on font "Blanco" at bounding box center [1294, 286] width 46 height 15
click at [1344, 284] on button "Negro" at bounding box center [1376, 287] width 65 height 32
click at [1288, 326] on font "Amar" at bounding box center [1288, 331] width 32 height 15
click at [1343, 334] on font "Bosque" at bounding box center [1366, 331] width 46 height 15
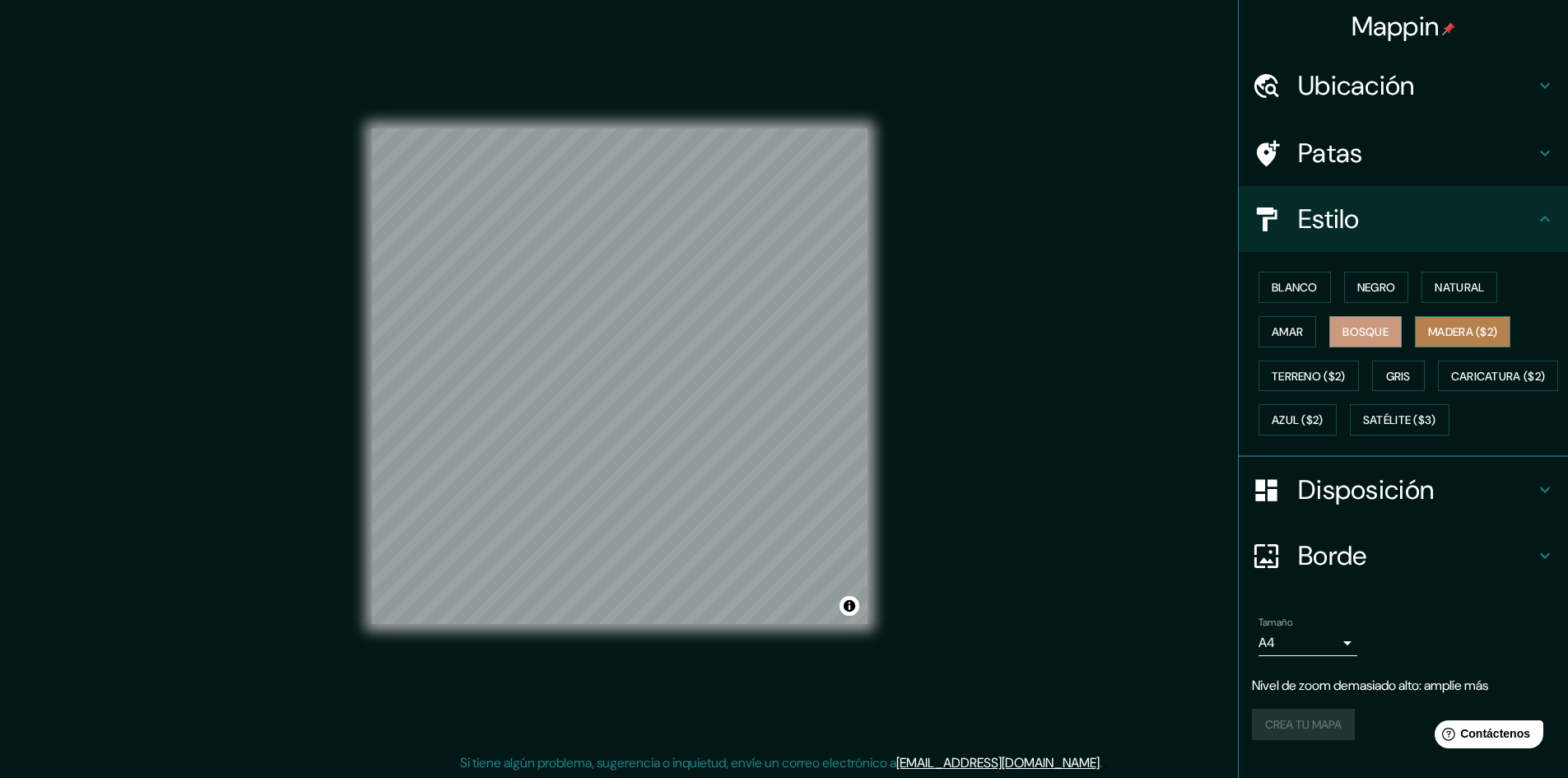
click at [1415, 334] on button "Madera ($2)" at bounding box center [1462, 332] width 96 height 32
click at [1272, 377] on font "Terreno ($2)" at bounding box center [1308, 375] width 74 height 15
click at [1372, 378] on button "Gris" at bounding box center [1398, 376] width 52 height 32
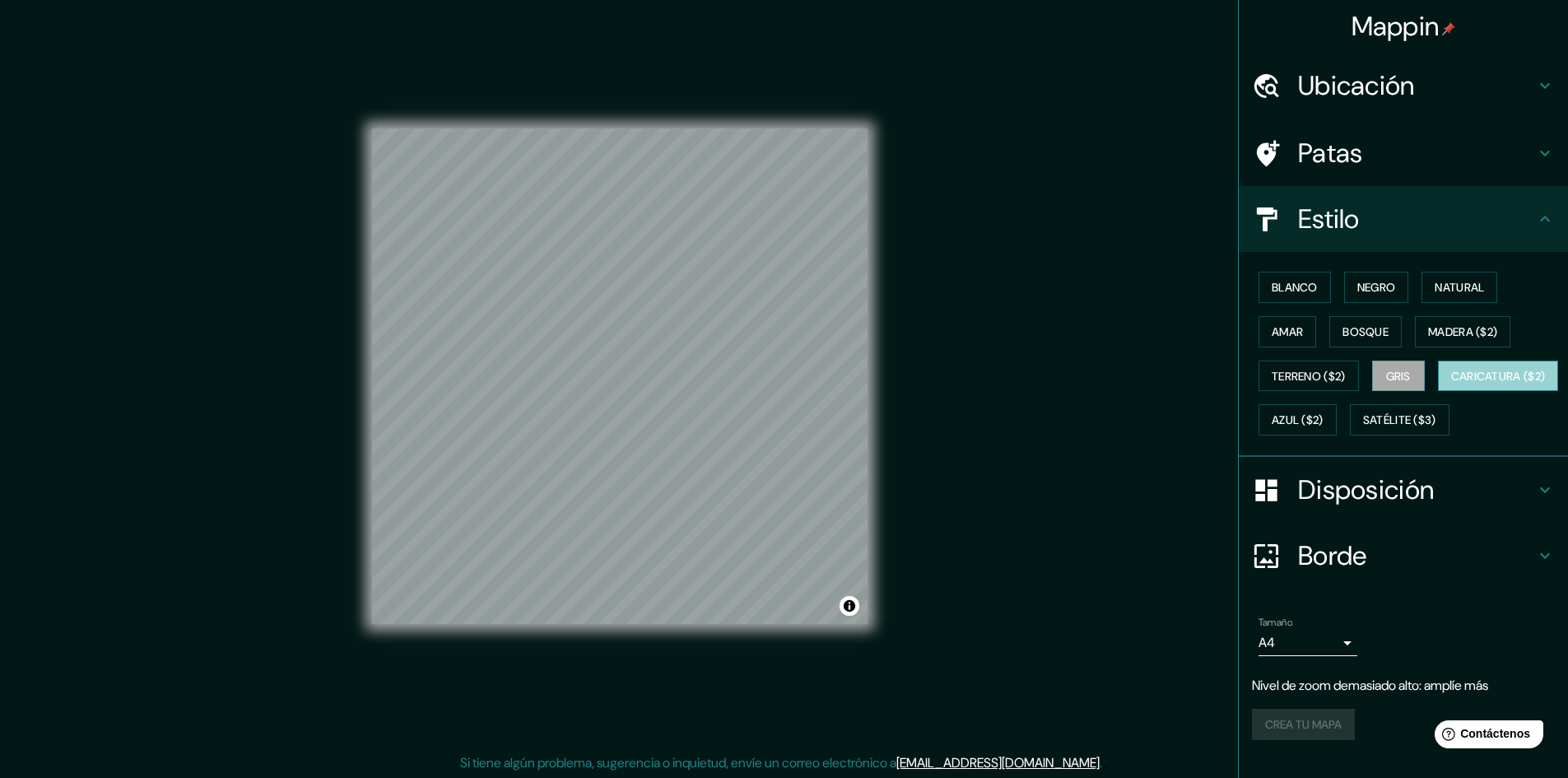
click at [1438, 392] on button "Caricatura ($2)" at bounding box center [1498, 376] width 121 height 32
click at [1380, 428] on div "Blanco Negro Natural Amar Bosque Madera ($2) Terreno ($2) Gris Caricatura ($2) …" at bounding box center [1410, 352] width 316 height 177
click at [1363, 430] on font "Satélite ($3)" at bounding box center [1399, 420] width 73 height 22
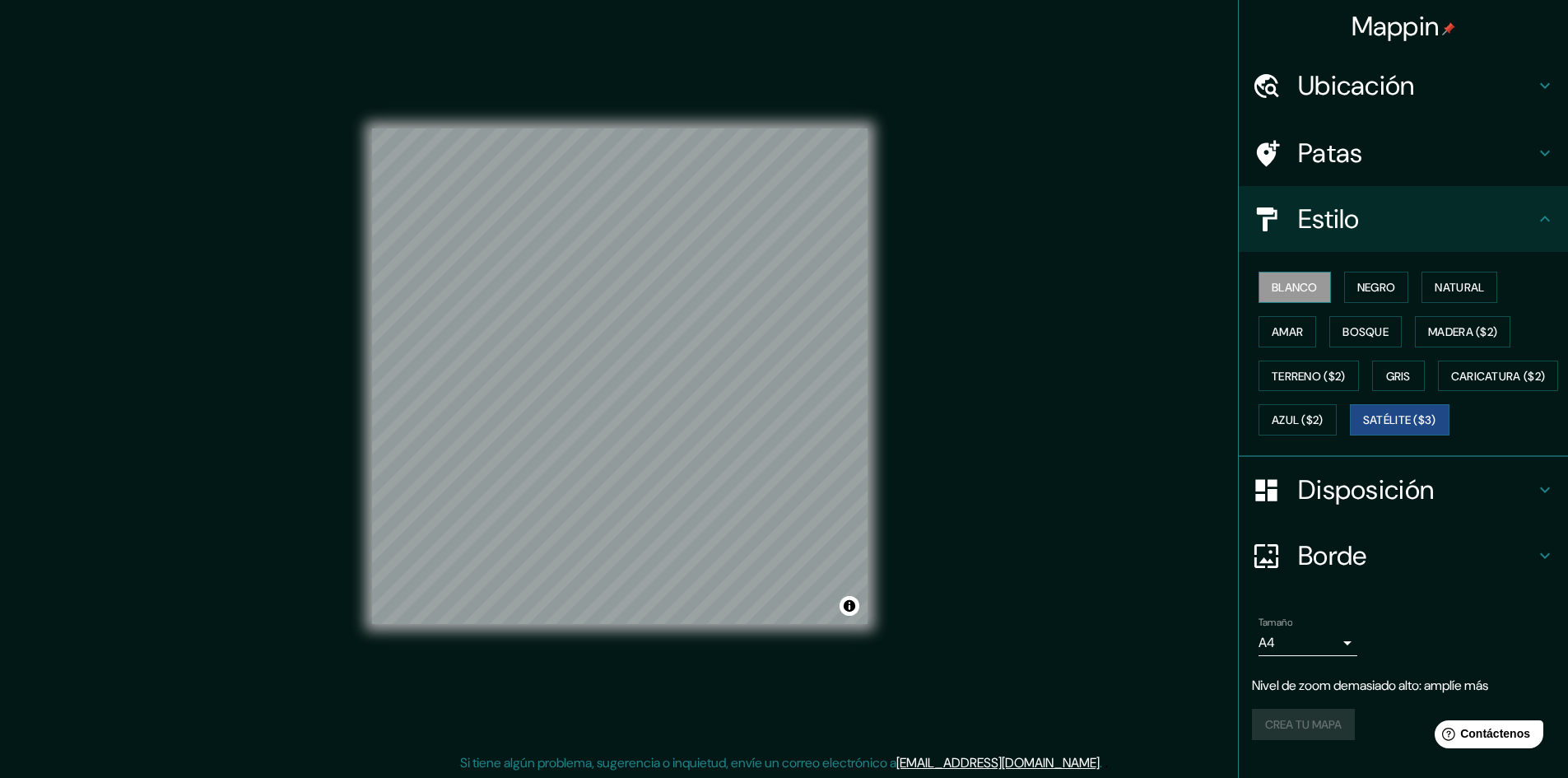
click at [1303, 278] on font "Blanco" at bounding box center [1294, 287] width 46 height 22
click at [1346, 152] on font "Patas" at bounding box center [1331, 153] width 65 height 35
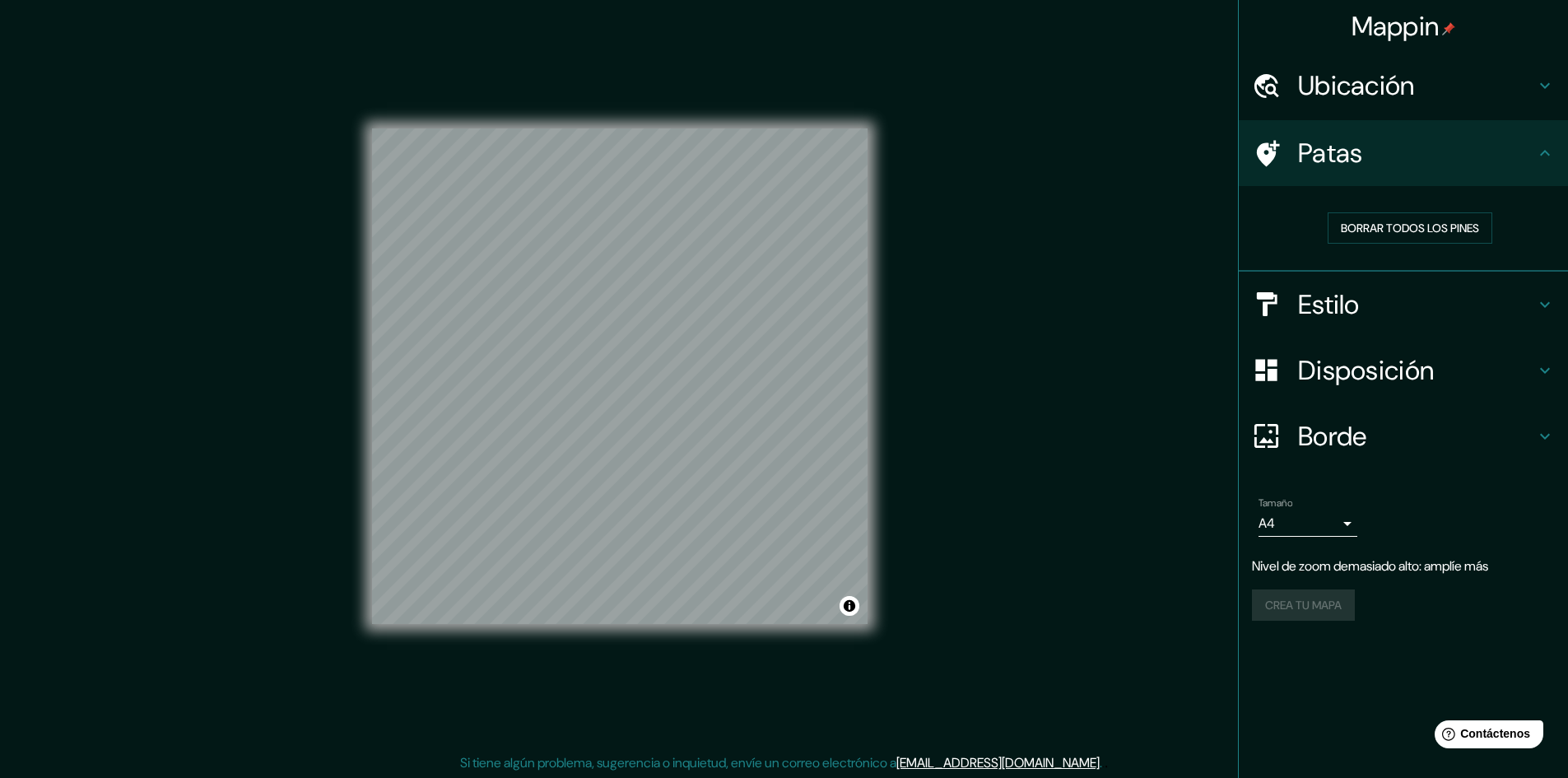
click at [1374, 101] on font "Ubicación" at bounding box center [1357, 85] width 117 height 35
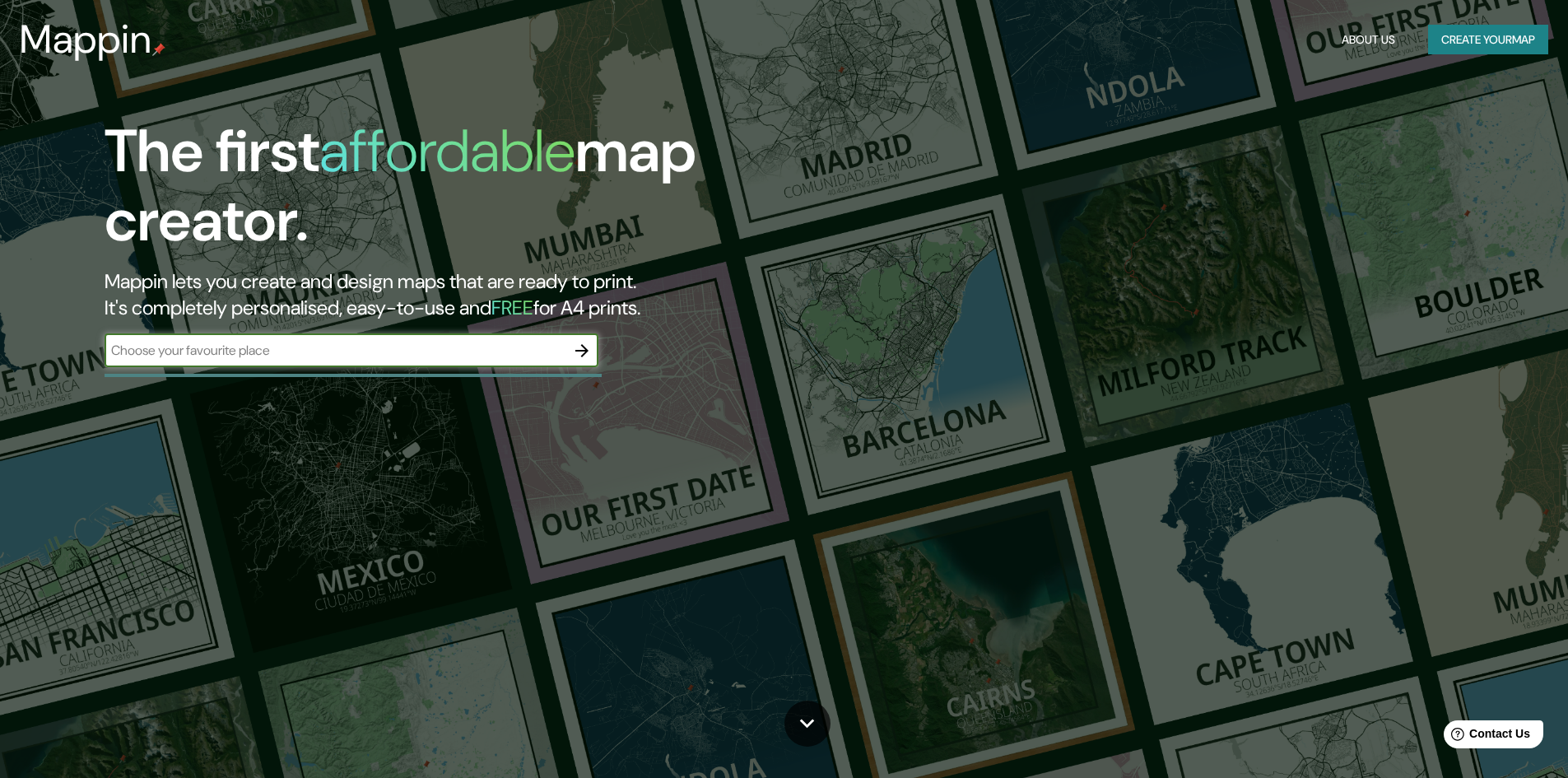
click at [388, 357] on input "text" at bounding box center [335, 350] width 461 height 19
type input "piura peru"
click at [584, 342] on icon "button" at bounding box center [582, 350] width 20 height 20
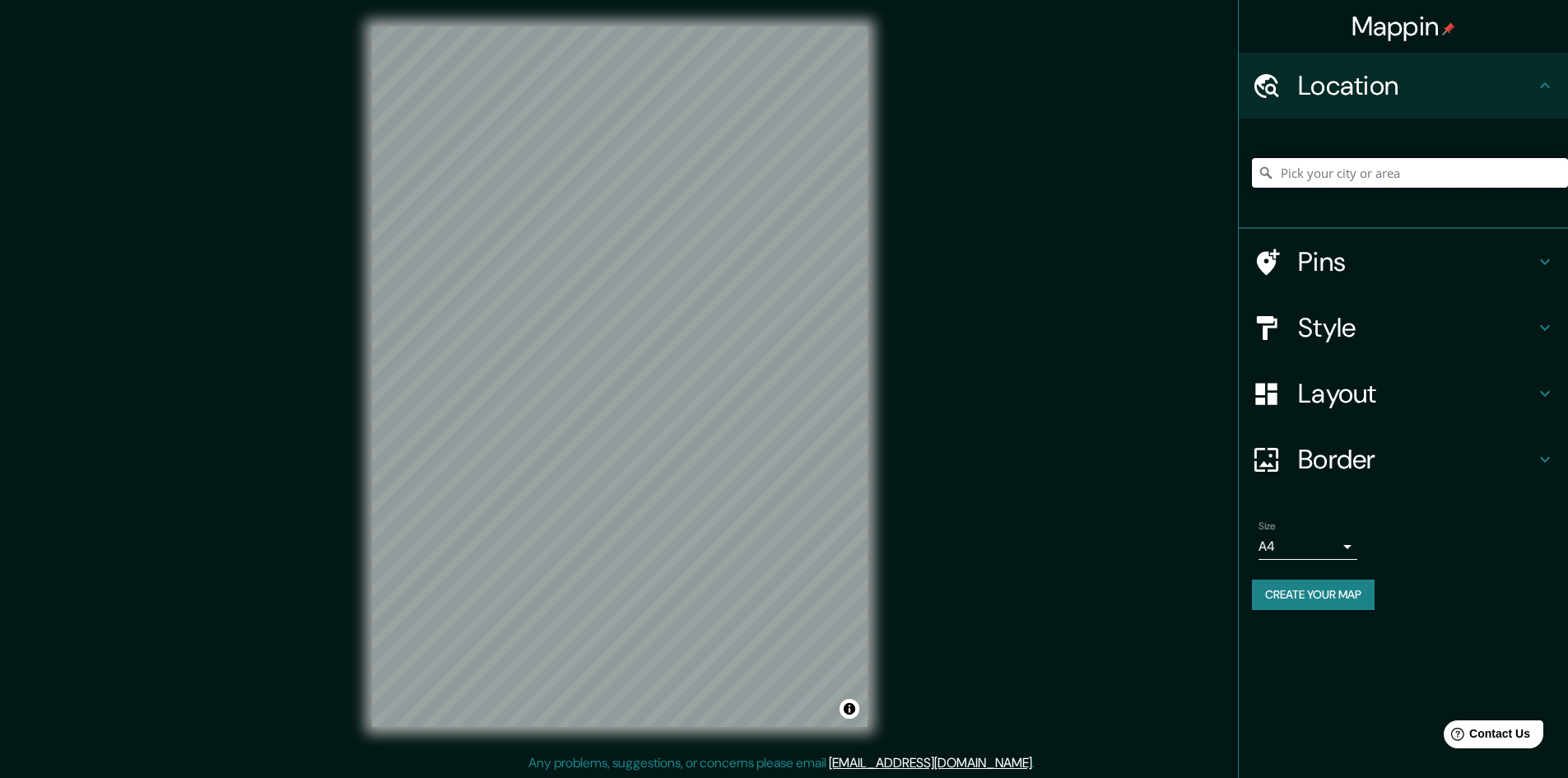
click at [1370, 166] on input "Pick your city or area" at bounding box center [1410, 173] width 316 height 30
click at [1367, 166] on input "Elige tu ciudad o zona" at bounding box center [1410, 173] width 316 height 30
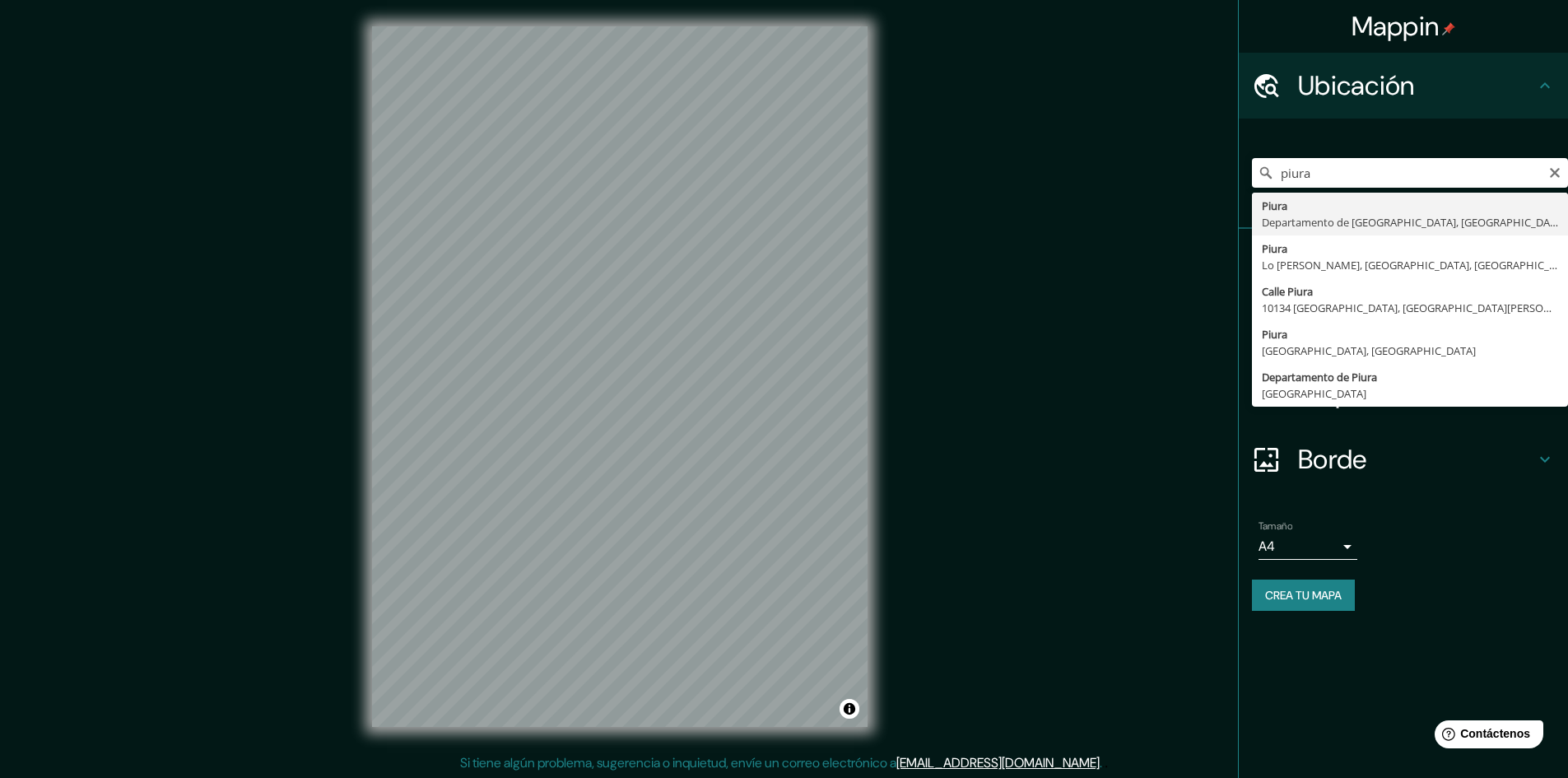
type input "Piura, Departamento de Piura, Perú"
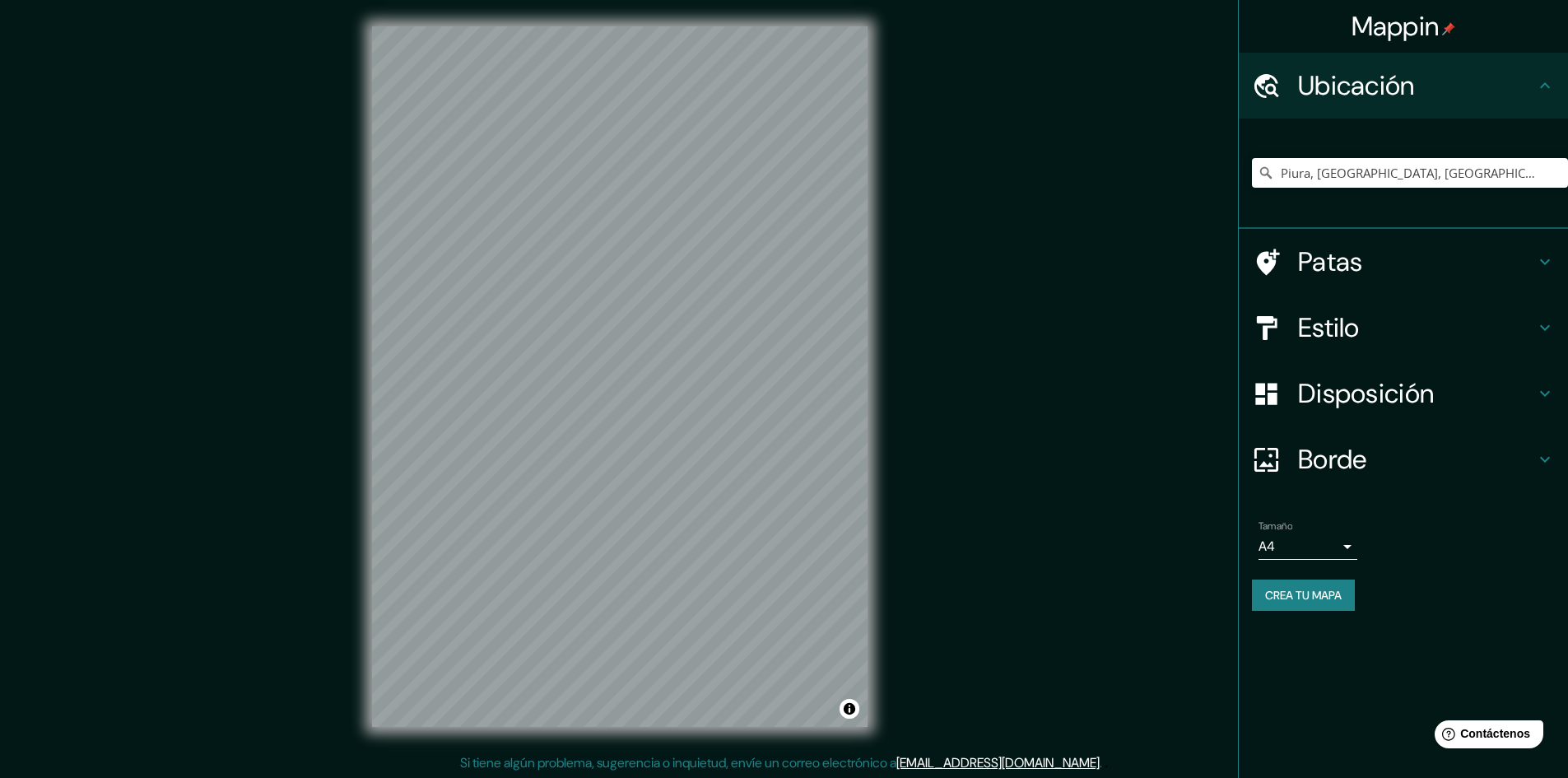
click at [1379, 279] on div "Patas" at bounding box center [1403, 262] width 329 height 66
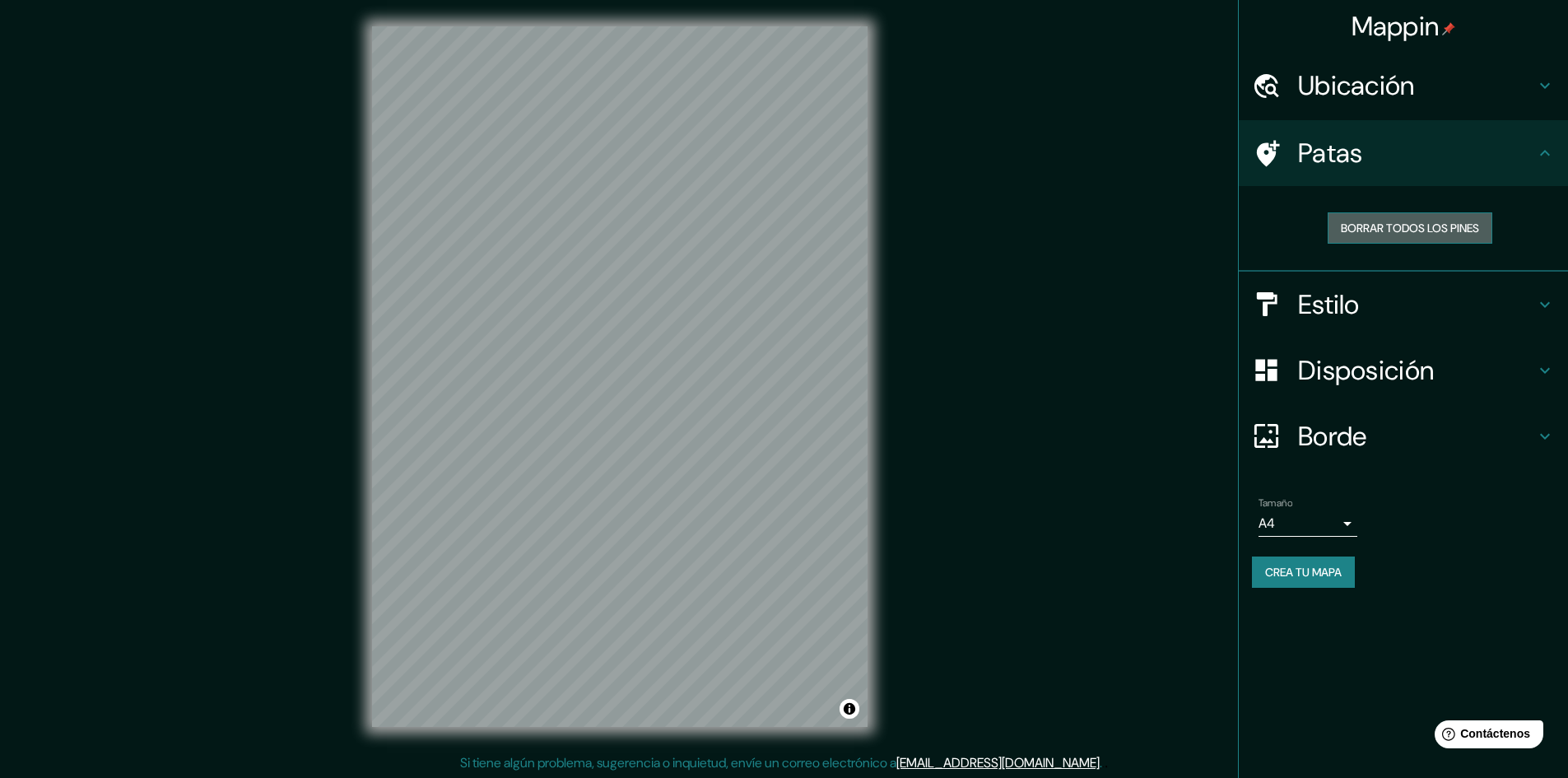
click at [1377, 228] on font "Borrar todos los pines" at bounding box center [1410, 227] width 138 height 15
click at [1358, 165] on font "Patas" at bounding box center [1331, 153] width 65 height 35
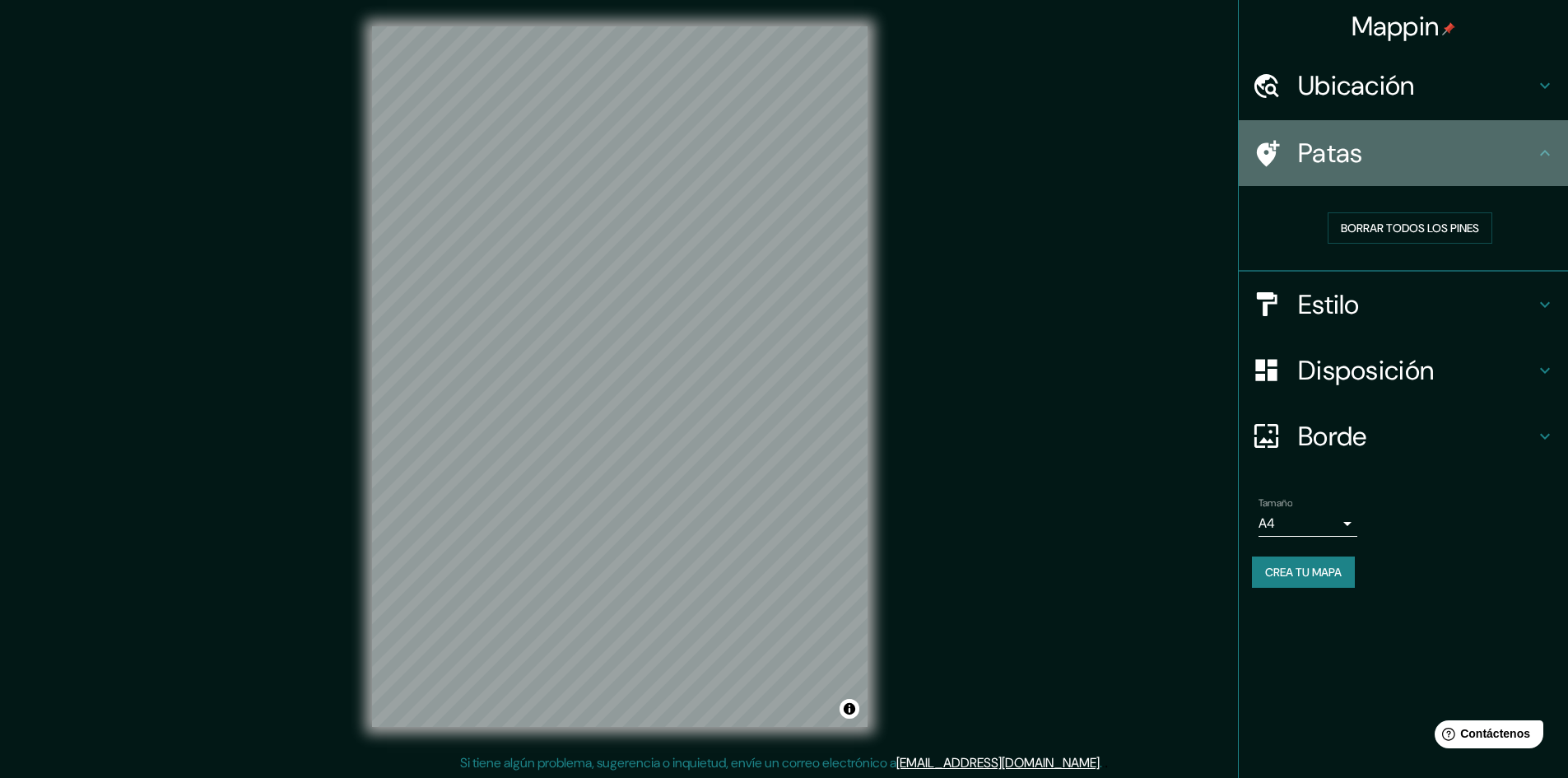
click at [1491, 156] on h4 "Patas" at bounding box center [1417, 152] width 237 height 33
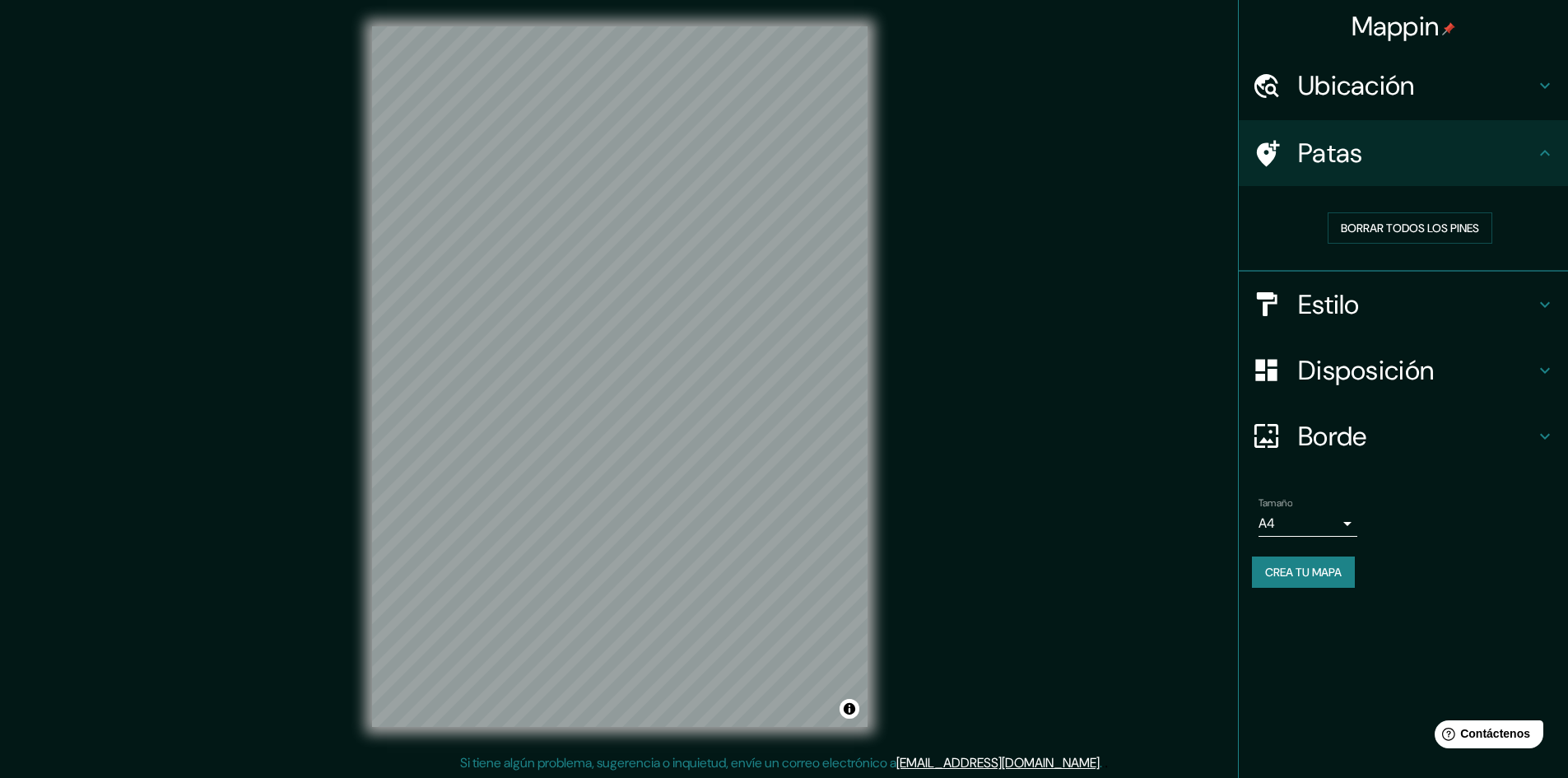
scroll to position [2, 0]
click at [1453, 89] on h4 "Ubicación" at bounding box center [1417, 85] width 237 height 33
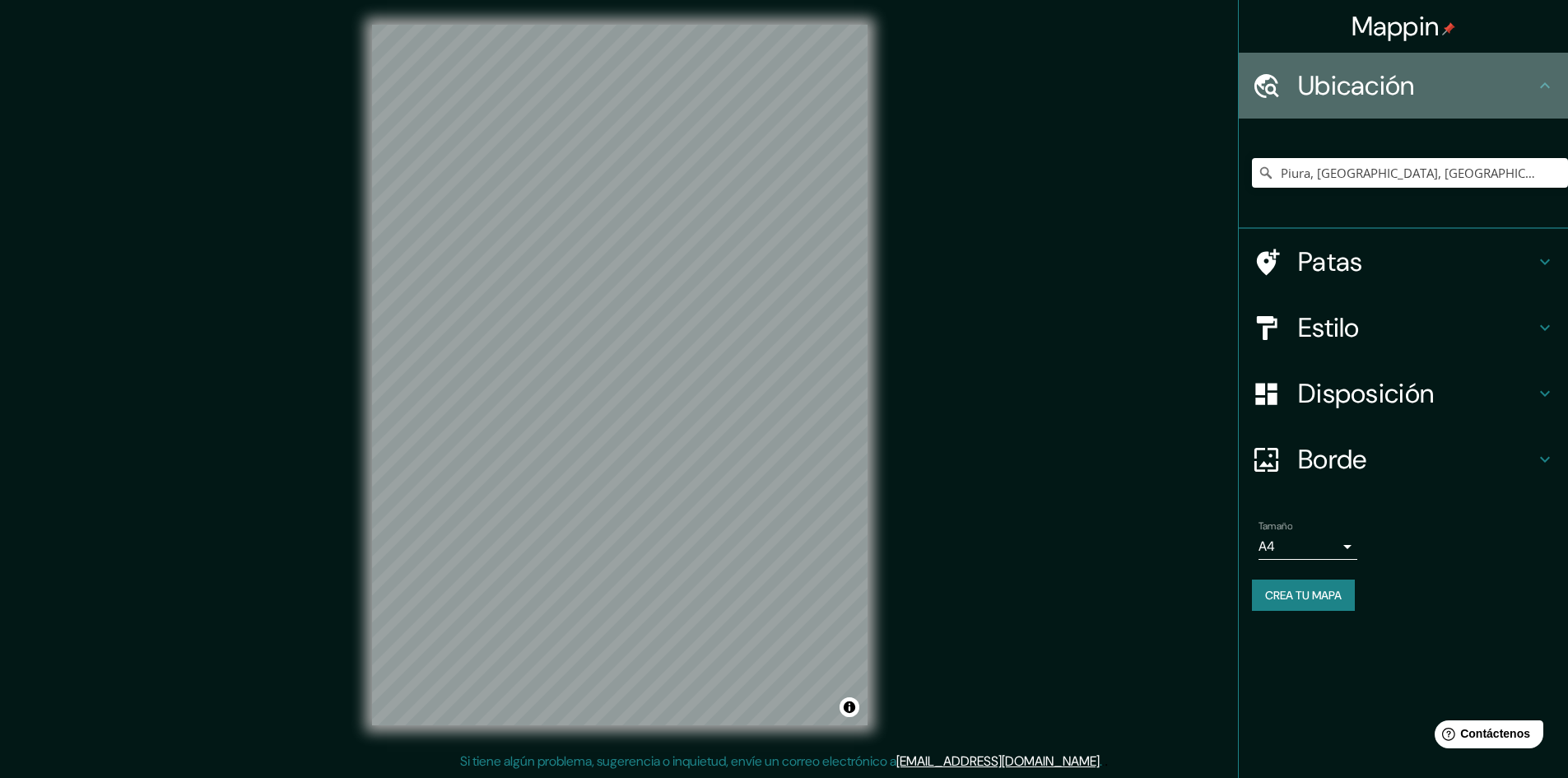
click at [1450, 92] on h4 "Ubicación" at bounding box center [1417, 85] width 237 height 33
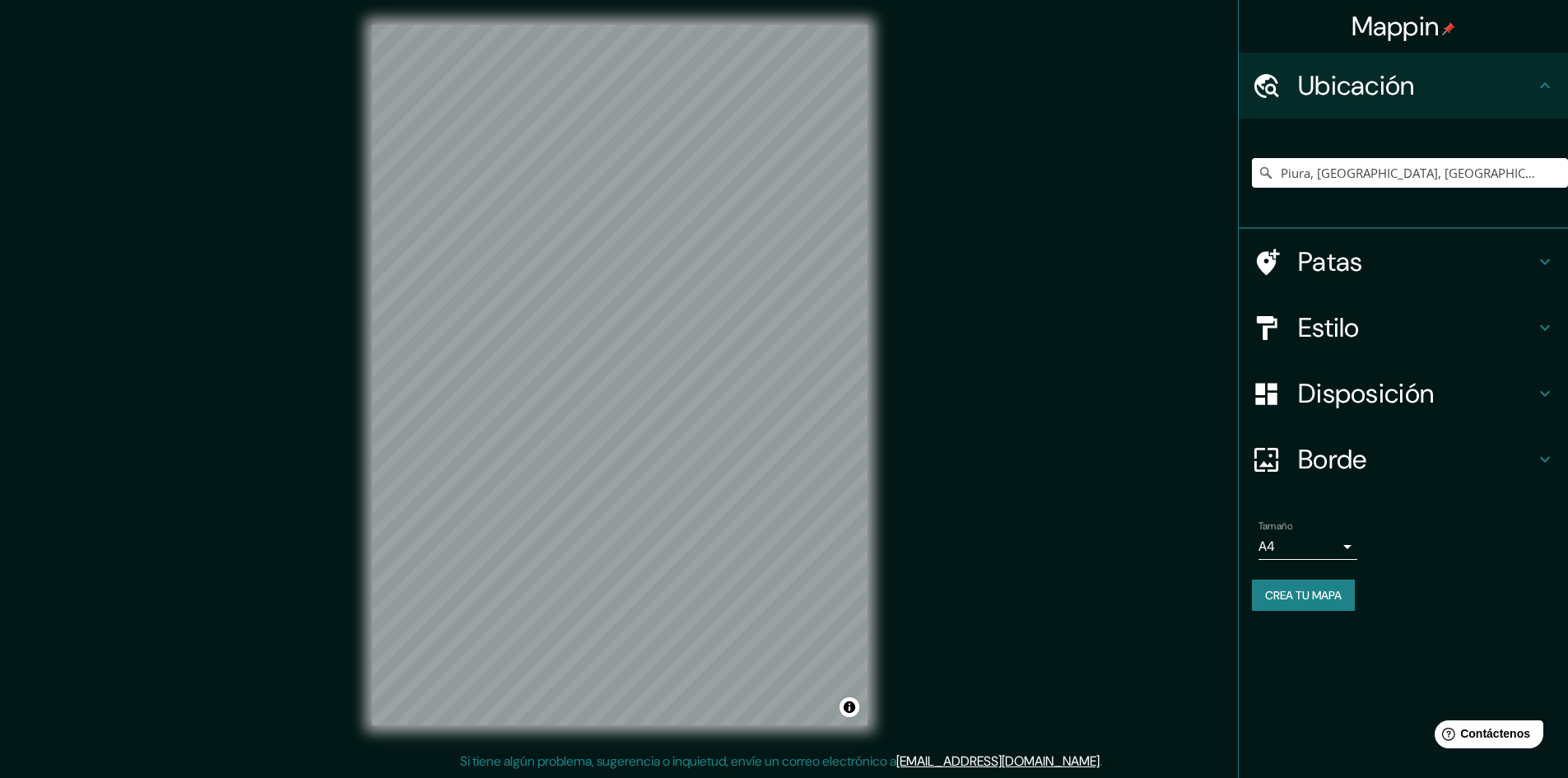
click at [1374, 352] on div "Estilo" at bounding box center [1403, 327] width 329 height 66
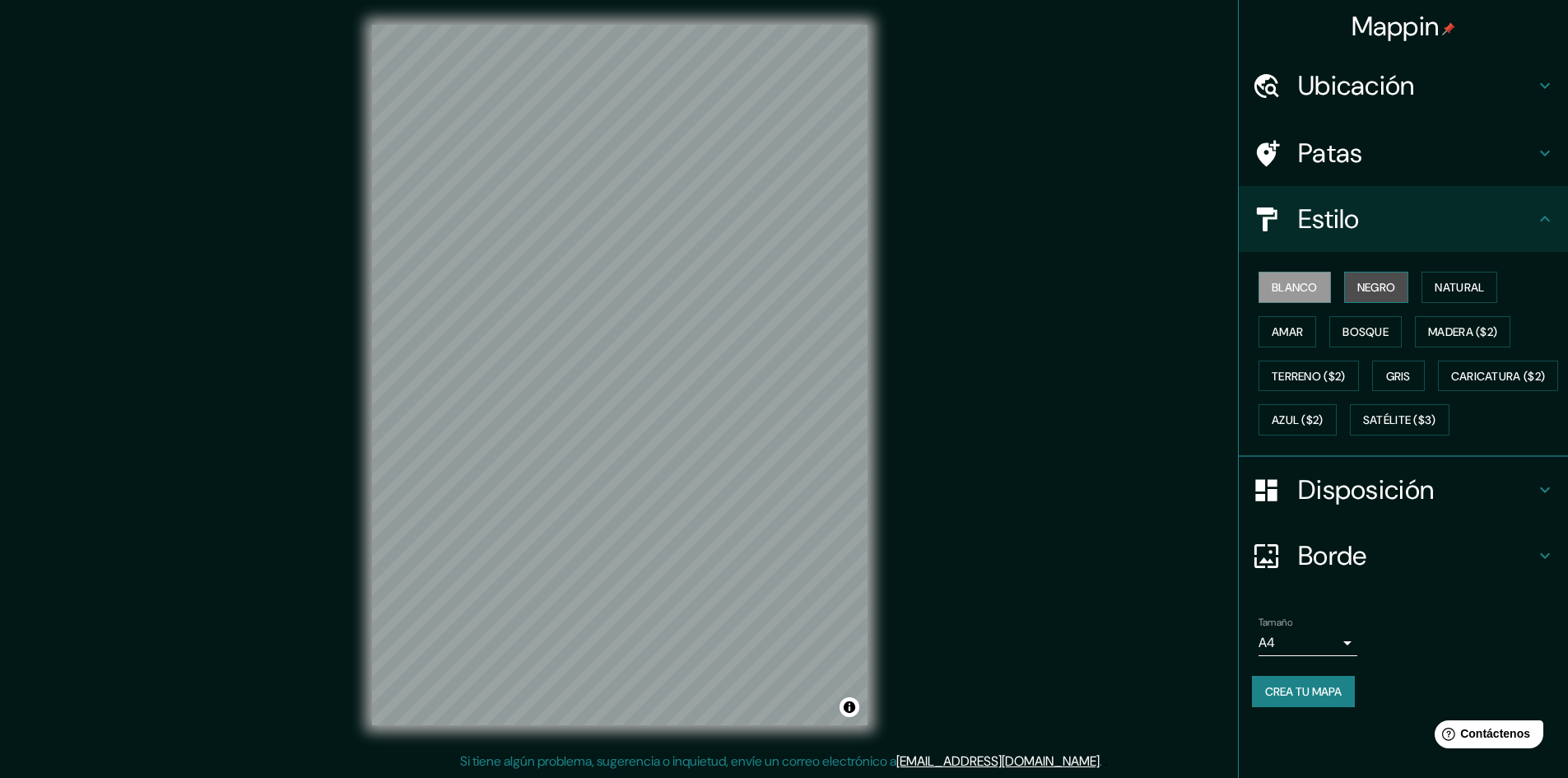
click at [1356, 284] on button "Negro" at bounding box center [1376, 287] width 65 height 32
click at [1294, 284] on font "Blanco" at bounding box center [1294, 286] width 46 height 15
